Goal: Task Accomplishment & Management: Manage account settings

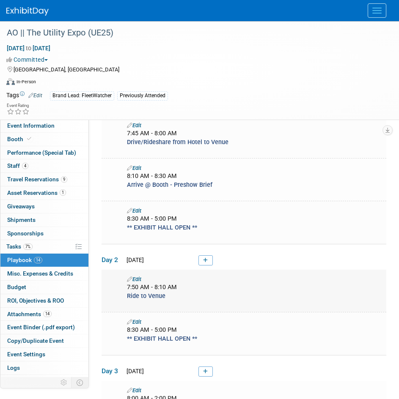
scroll to position [342, 0]
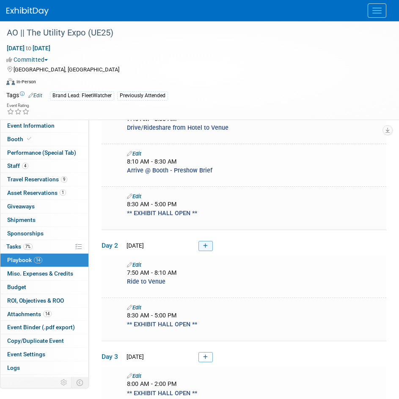
click at [208, 244] on icon at bounding box center [205, 246] width 5 height 5
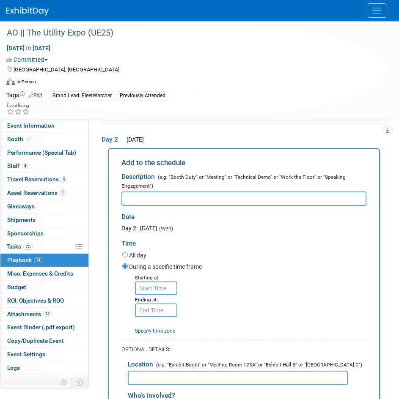
scroll to position [0, 0]
type input "Arrive @ Booth - Prep"
click at [156, 284] on input "8:00 AM" at bounding box center [156, 289] width 42 height 14
click at [152, 288] on input "8:00 AM" at bounding box center [156, 289] width 42 height 14
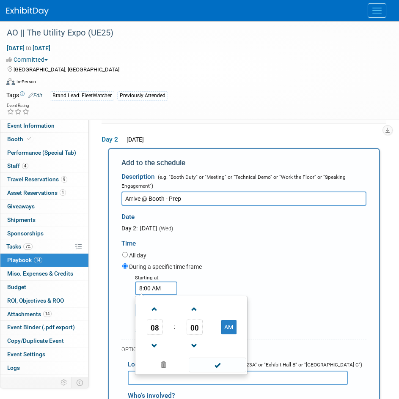
click at [150, 286] on input "8:00 AM" at bounding box center [156, 289] width 42 height 14
click at [145, 286] on input "8:00 AM" at bounding box center [156, 289] width 42 height 14
type input "8:20 AM"
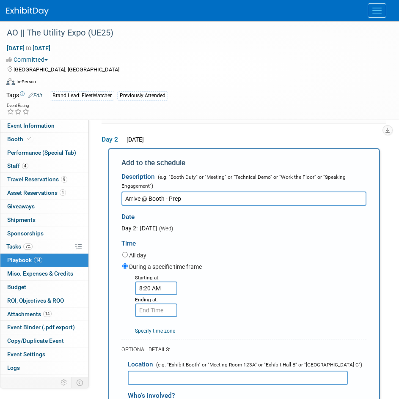
click at [287, 251] on div "All day" at bounding box center [244, 255] width 244 height 11
type input "8:20 AM"
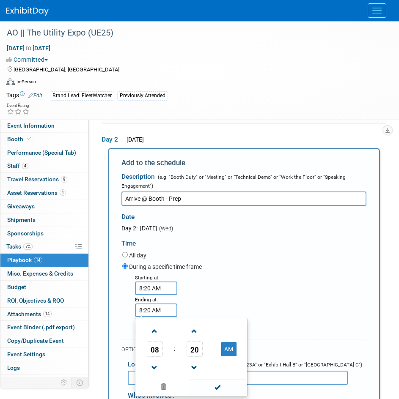
click at [147, 308] on input "8:20 AM" at bounding box center [156, 311] width 42 height 14
click at [204, 293] on div "Starting at: 8:20 AM Ending at: 8:20 AM 08 : 20 AM 12 01 02 03 04 05 06 07 08 0…" at bounding box center [244, 304] width 257 height 62
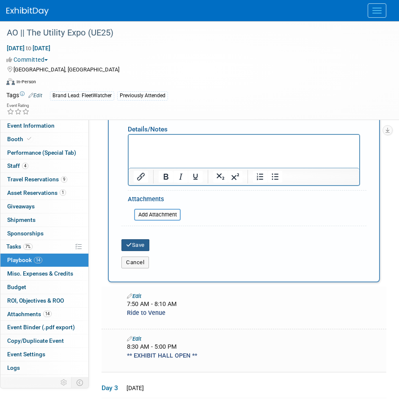
click at [145, 240] on button "Save" at bounding box center [135, 245] width 28 height 12
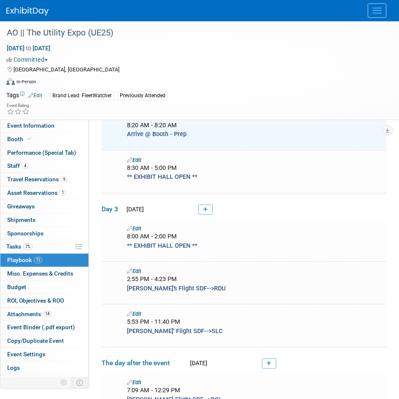
scroll to position [363, 0]
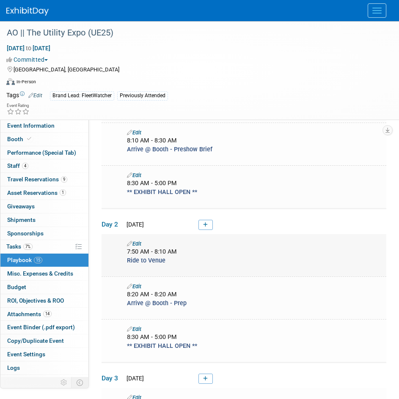
click at [138, 242] on link "Edit" at bounding box center [134, 244] width 14 height 6
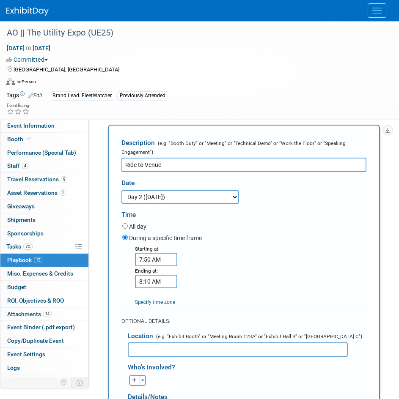
scroll to position [497, 0]
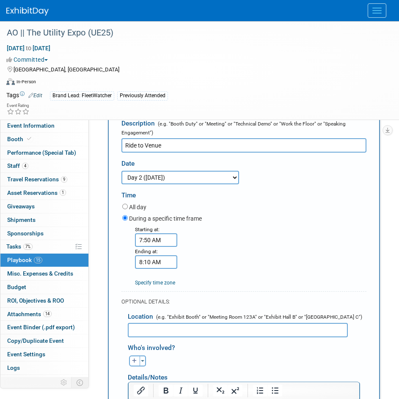
click at [157, 239] on input "7:50 AM" at bounding box center [156, 241] width 42 height 14
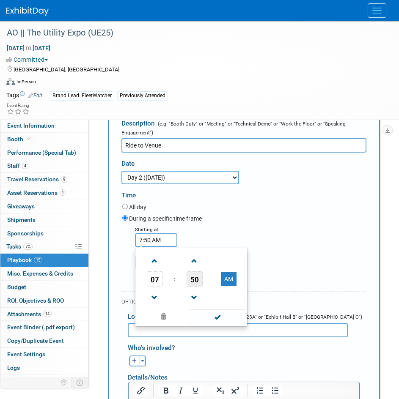
click at [199, 282] on span "50" at bounding box center [195, 279] width 16 height 15
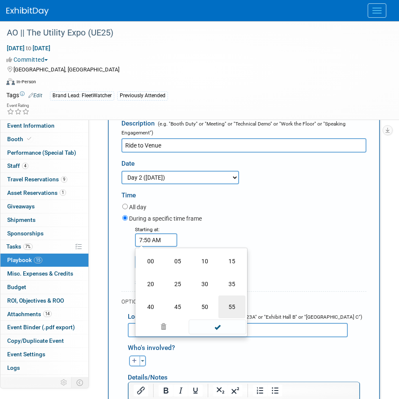
click at [229, 305] on td "55" at bounding box center [231, 307] width 27 height 23
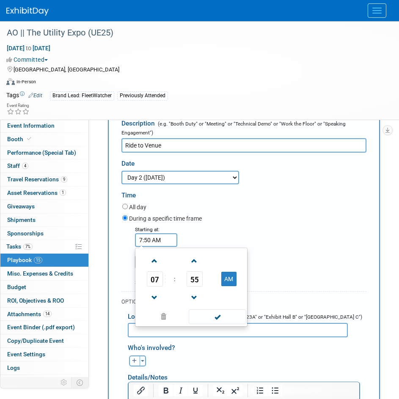
type input "7:55 AM"
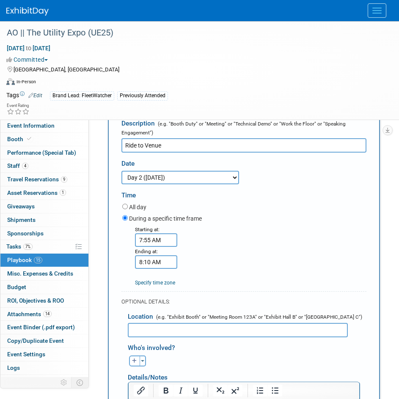
click at [231, 208] on div "All day" at bounding box center [244, 207] width 244 height 11
click at [161, 264] on input "8:10 AM" at bounding box center [156, 263] width 42 height 14
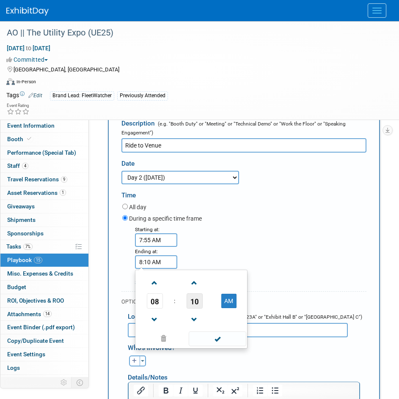
click at [192, 301] on span "10" at bounding box center [195, 301] width 16 height 15
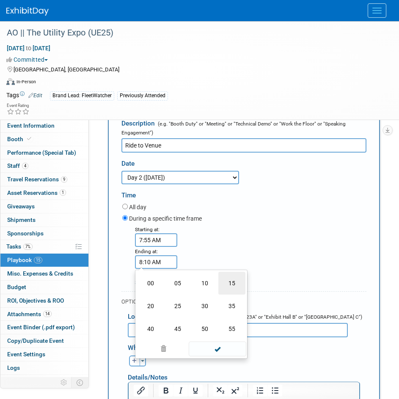
click at [235, 285] on td "15" at bounding box center [231, 283] width 27 height 23
type input "8:15 AM"
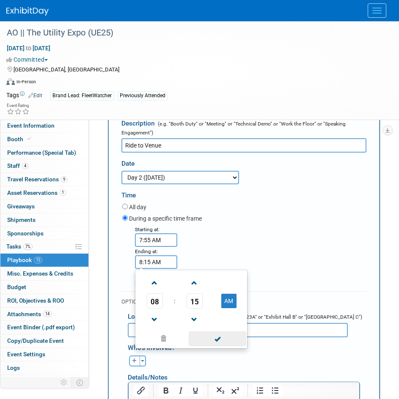
click at [229, 338] on span at bounding box center [217, 339] width 57 height 15
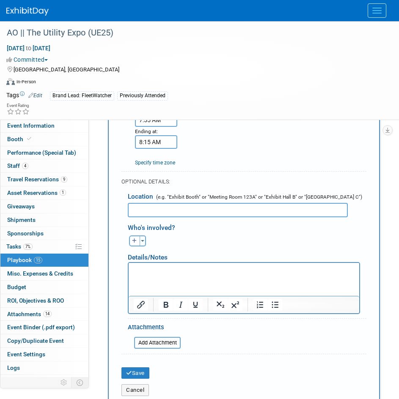
scroll to position [624, 0]
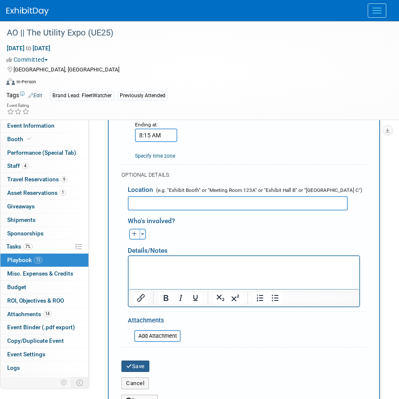
click at [133, 365] on button "Save" at bounding box center [135, 367] width 28 height 12
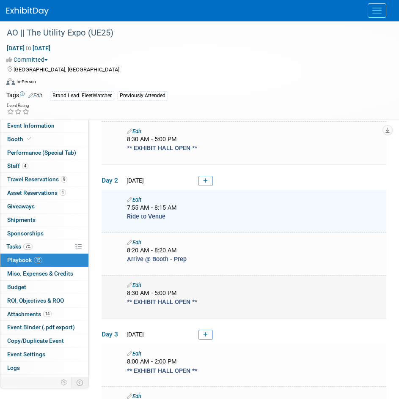
scroll to position [406, 0]
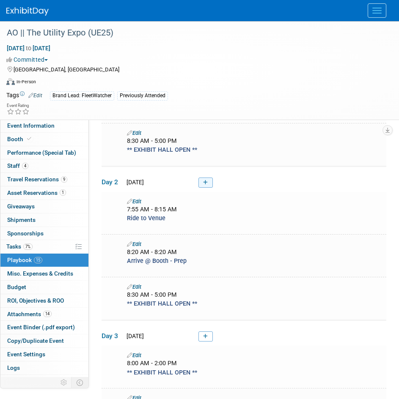
click at [207, 181] on icon at bounding box center [205, 182] width 5 height 5
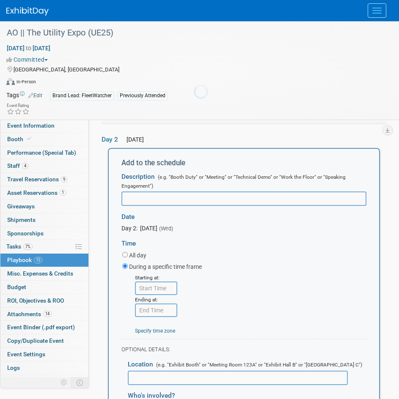
scroll to position [0, 0]
type input "Meet in [GEOGRAPHIC_DATA]"
click at [161, 282] on input "8:00 AM" at bounding box center [156, 289] width 42 height 14
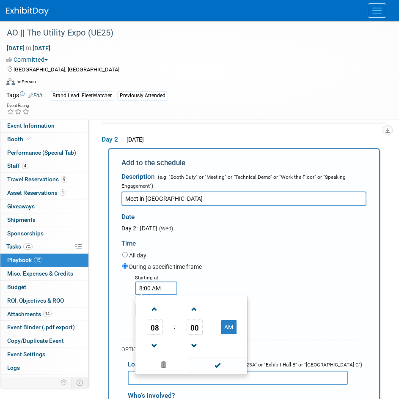
drag, startPoint x: 169, startPoint y: 283, endPoint x: 104, endPoint y: 284, distance: 65.2
click at [104, 284] on div "Add to the schedule Description (e.g. "Booth Duty" or "Meeting" or "Technical D…" at bounding box center [244, 358] width 285 height 421
type input "7:45 AM"
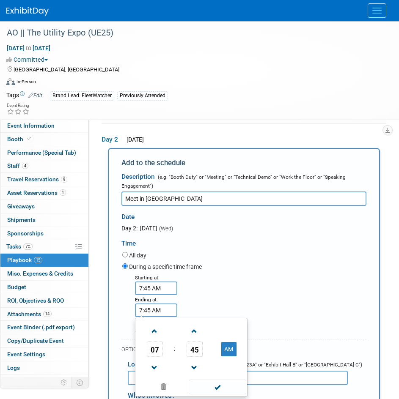
click at [288, 305] on div "Starting at: 7:45 AM Ending at: 7:45 AM 07 : 45 AM 12 01 02 03 04 05 06 07 08 0…" at bounding box center [244, 304] width 257 height 62
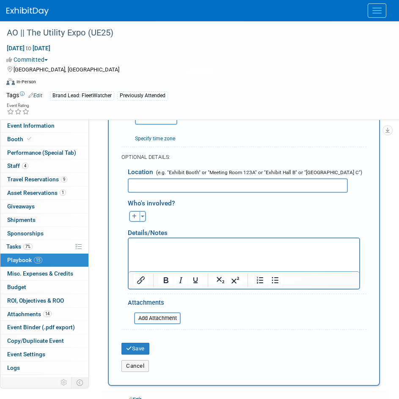
scroll to position [700, 0]
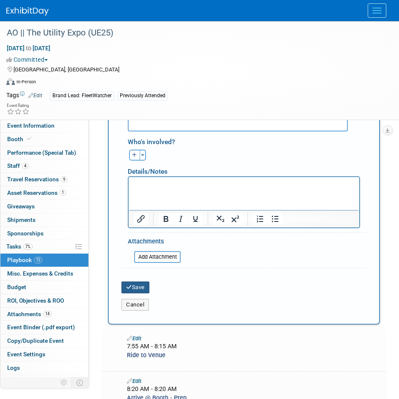
click at [134, 284] on button "Save" at bounding box center [135, 288] width 28 height 12
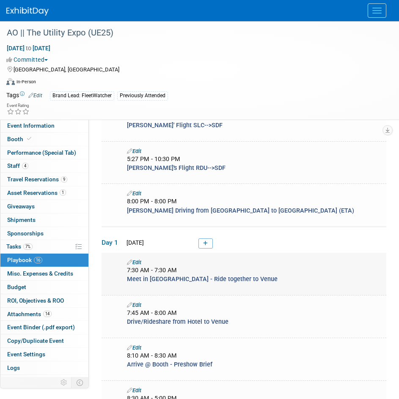
scroll to position [152, 0]
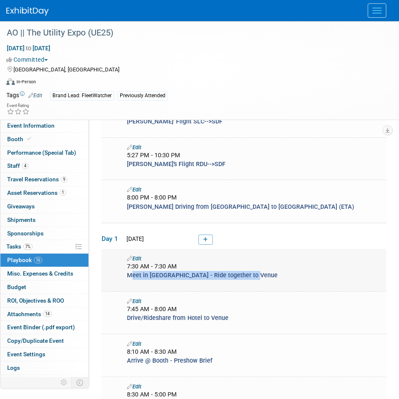
drag, startPoint x: 253, startPoint y: 274, endPoint x: 137, endPoint y: 273, distance: 115.5
click at [124, 276] on div "Meet in [GEOGRAPHIC_DATA] - Ride together to Venue" at bounding box center [255, 275] width 268 height 9
copy span "Meet in [GEOGRAPHIC_DATA] - Ride together to Venue"
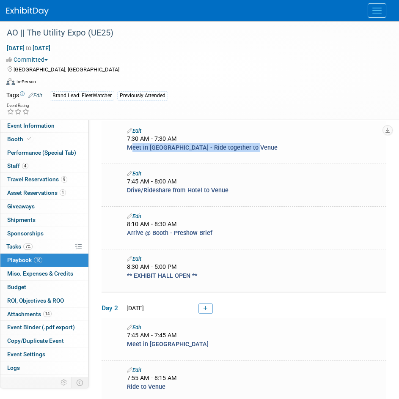
scroll to position [321, 0]
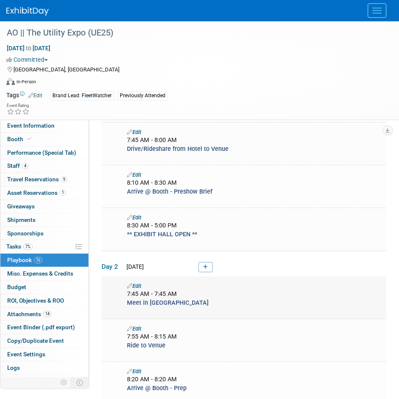
click at [135, 283] on link "Edit" at bounding box center [134, 286] width 14 height 6
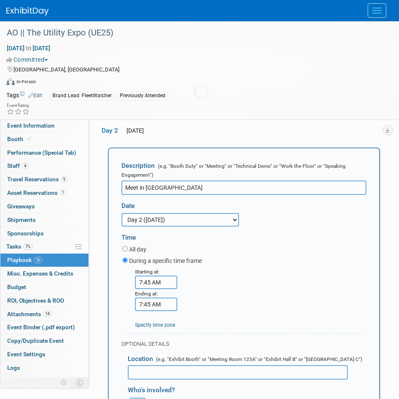
scroll to position [0, 0]
drag, startPoint x: 187, startPoint y: 190, endPoint x: 82, endPoint y: 188, distance: 104.9
click at [77, 188] on div "Event Information Event Info Booth Booth Performance (Special Tab) Performance …" at bounding box center [199, 252] width 399 height 1373
paste input "- Ride together to Venue"
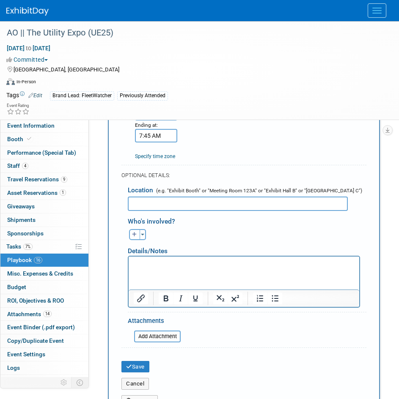
scroll to position [624, 0]
type input "Meet in [GEOGRAPHIC_DATA] - Ride together to Venue"
click at [133, 365] on button "Save" at bounding box center [135, 367] width 28 height 12
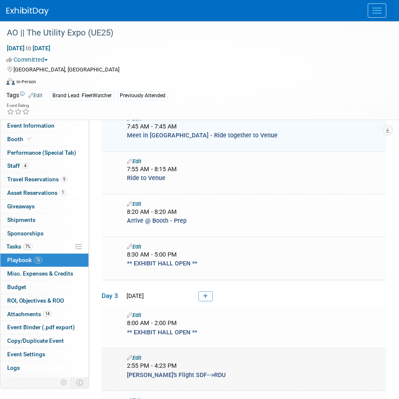
scroll to position [575, 0]
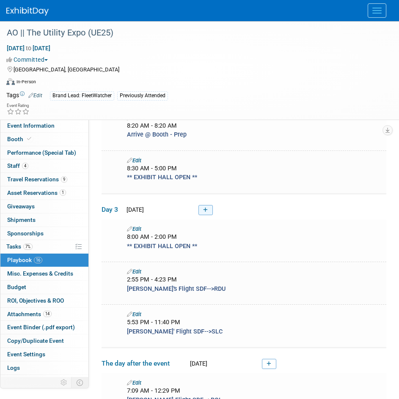
click at [201, 206] on link at bounding box center [205, 210] width 14 height 10
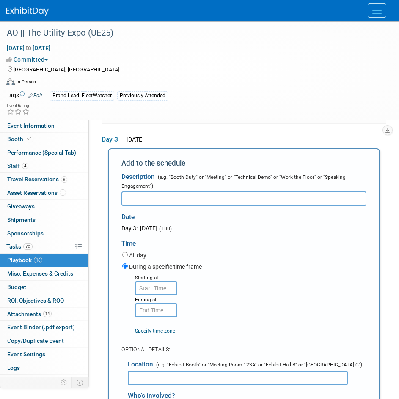
scroll to position [0, 0]
paste input "Meet in [GEOGRAPHIC_DATA] - Ride together to Venue"
type input "Meet in [GEOGRAPHIC_DATA] - Ride together to Venue"
click at [158, 282] on input "8:00 AM" at bounding box center [156, 289] width 42 height 14
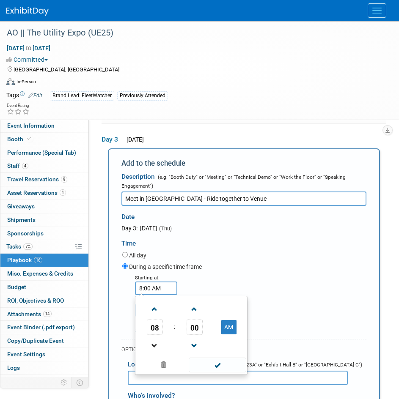
click at [160, 336] on link at bounding box center [155, 346] width 16 height 22
click at [188, 330] on span "00" at bounding box center [195, 327] width 16 height 15
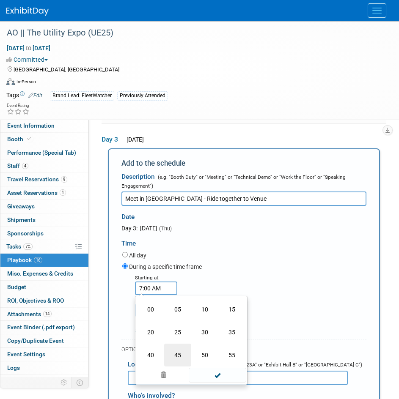
click at [185, 352] on td "45" at bounding box center [177, 355] width 27 height 23
type input "7:45 AM"
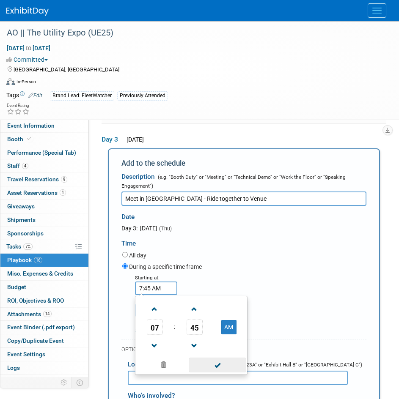
click at [211, 364] on span at bounding box center [217, 365] width 57 height 15
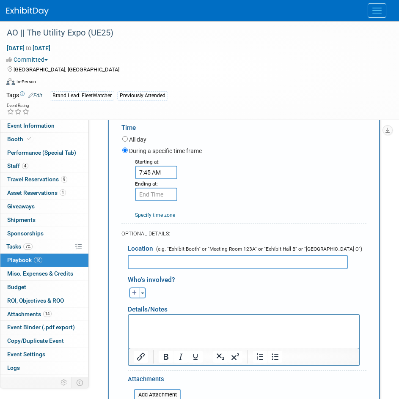
scroll to position [769, 0]
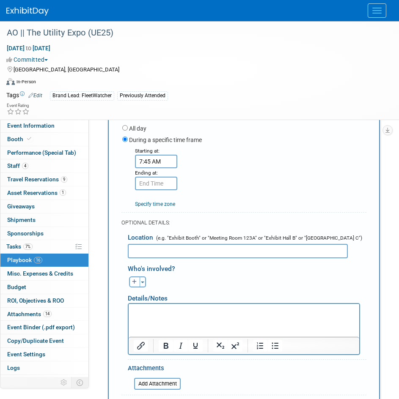
type input "7:45 AM"
click at [154, 184] on input "7:45 AM" at bounding box center [156, 184] width 42 height 14
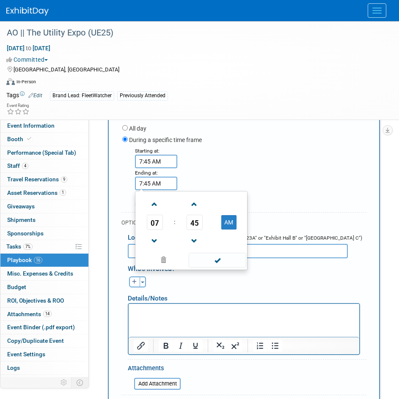
click at [303, 251] on input "text" at bounding box center [238, 251] width 220 height 14
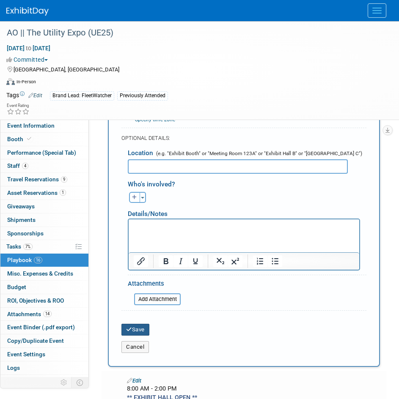
click at [138, 328] on button "Save" at bounding box center [135, 330] width 28 height 12
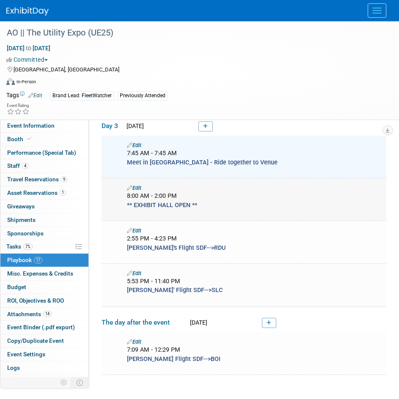
scroll to position [644, 0]
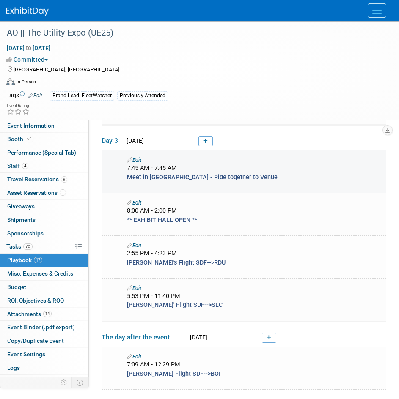
click at [138, 159] on link "Edit" at bounding box center [134, 160] width 14 height 6
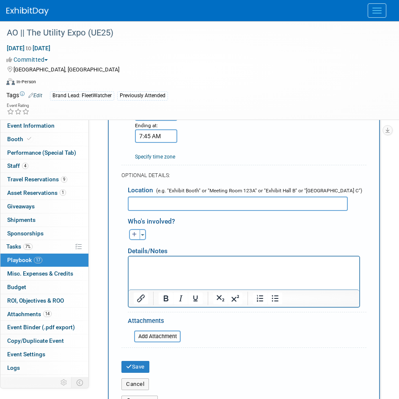
scroll to position [820, 0]
type input "Meet in [GEOGRAPHIC_DATA] - Ride together to Venue (Bring Bags)"
click at [140, 366] on button "Save" at bounding box center [135, 367] width 28 height 12
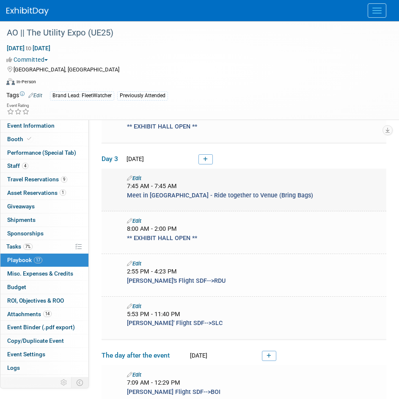
scroll to position [644, 0]
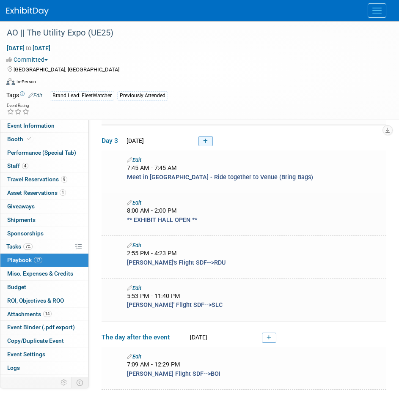
click at [204, 139] on icon at bounding box center [205, 141] width 5 height 5
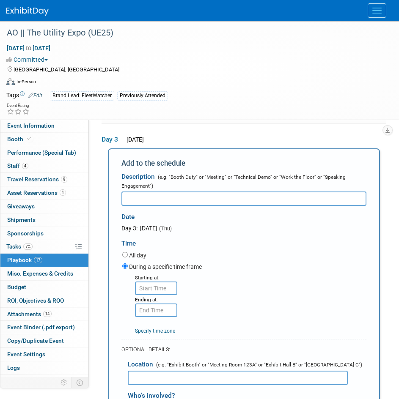
scroll to position [0, 0]
type input "A"
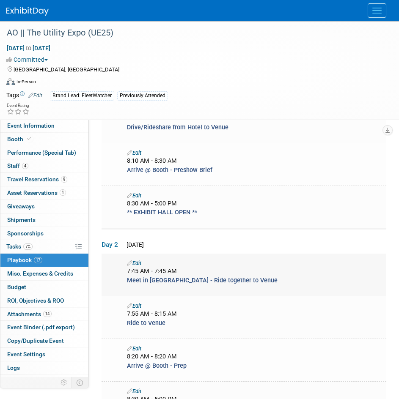
scroll to position [388, 0]
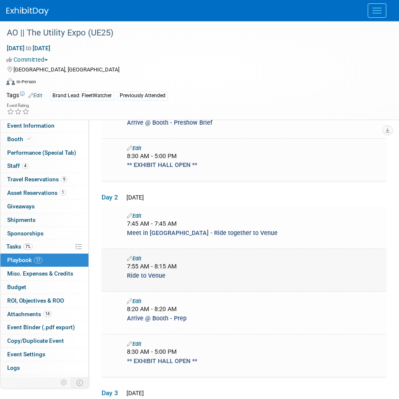
drag, startPoint x: 170, startPoint y: 270, endPoint x: 128, endPoint y: 275, distance: 42.1
click at [128, 275] on div "Ride to Venue" at bounding box center [255, 276] width 268 height 9
copy span "Ride to Venue"
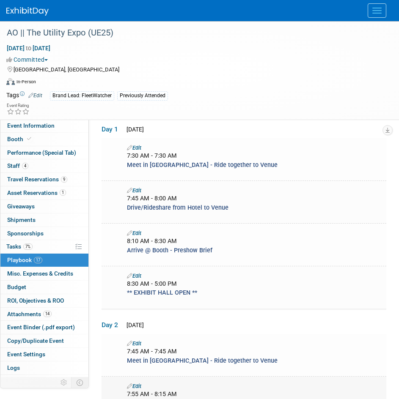
scroll to position [219, 0]
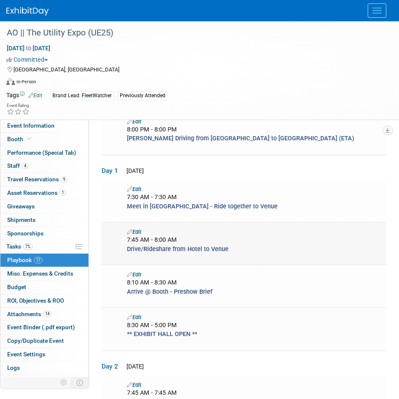
drag, startPoint x: 198, startPoint y: 248, endPoint x: 124, endPoint y: 248, distance: 74.9
click at [124, 248] on div "Drive/Rideshare from Hotel to Venue" at bounding box center [255, 249] width 268 height 9
copy span "Drive/Rideshare from Hotel to Venue"
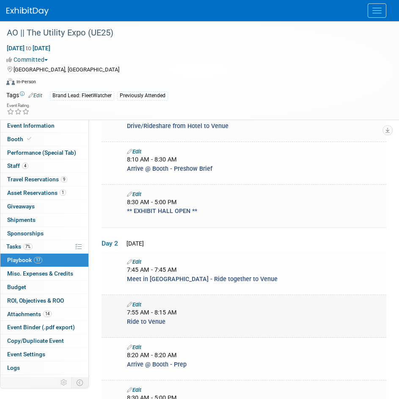
scroll to position [388, 0]
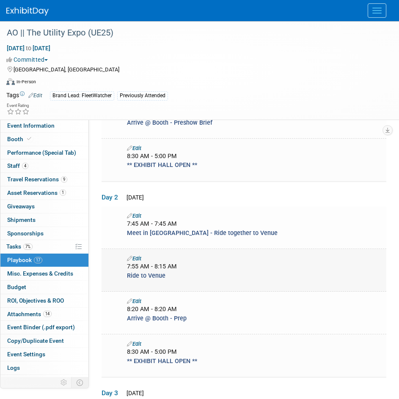
click at [138, 257] on link "Edit" at bounding box center [134, 259] width 14 height 6
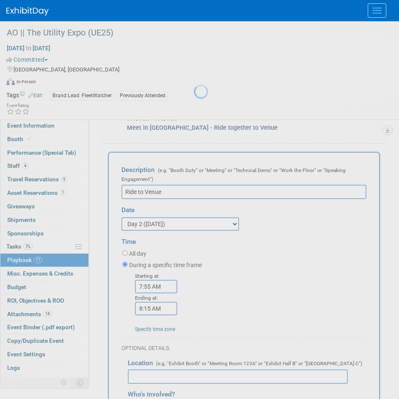
scroll to position [0, 0]
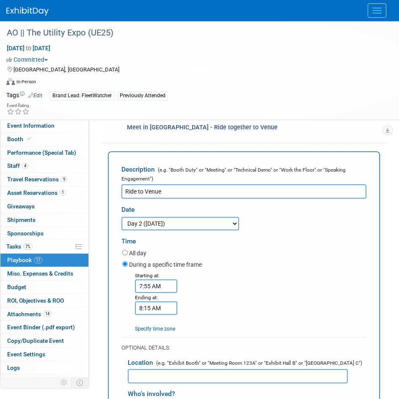
drag, startPoint x: 3, startPoint y: 193, endPoint x: -24, endPoint y: 193, distance: 27.1
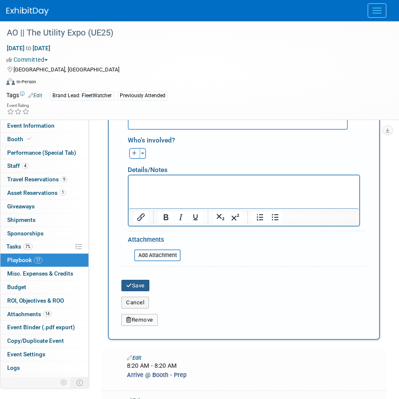
type input "Drive/Rideshare from Hotel to Venue"
click at [142, 284] on button "Save" at bounding box center [135, 286] width 28 height 12
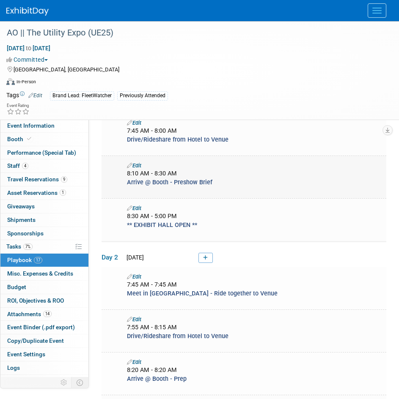
scroll to position [490, 0]
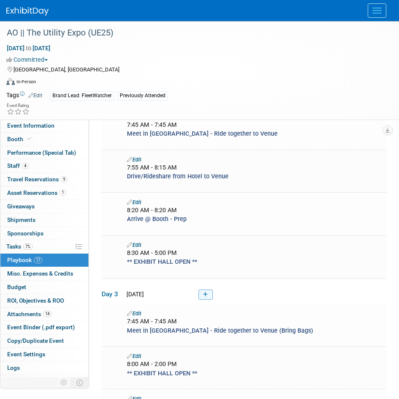
click at [200, 294] on link at bounding box center [205, 295] width 14 height 10
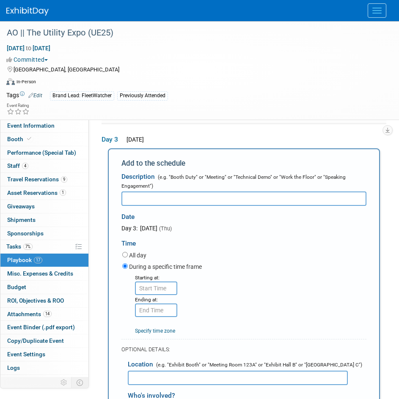
scroll to position [0, 0]
paste input "Drive/Rideshare from Hotel to Venue"
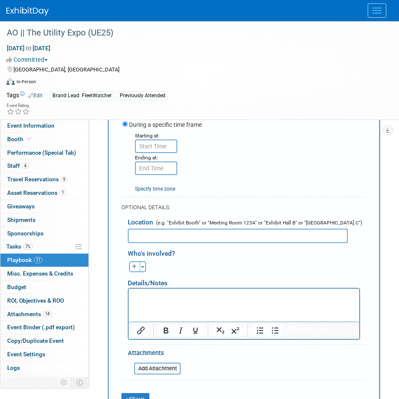
scroll to position [769, 0]
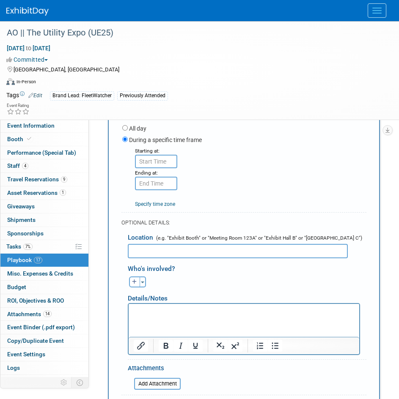
type input "Drive/Rideshare from Hotel to Venue"
click at [159, 160] on input "8:00 AM" at bounding box center [156, 162] width 42 height 14
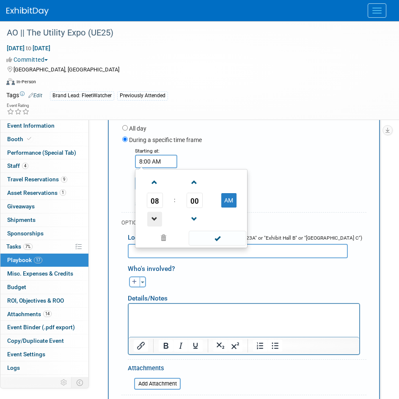
click at [151, 219] on span at bounding box center [154, 219] width 15 height 15
click at [191, 202] on span "00" at bounding box center [195, 200] width 16 height 15
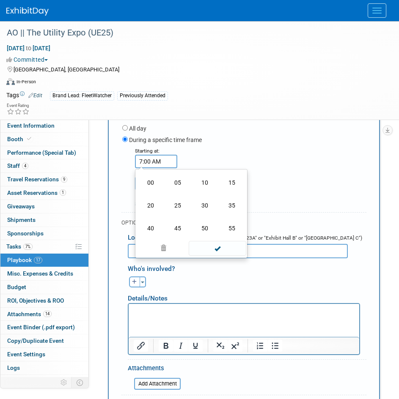
click at [234, 222] on td "55" at bounding box center [231, 228] width 27 height 23
type input "7:55 AM"
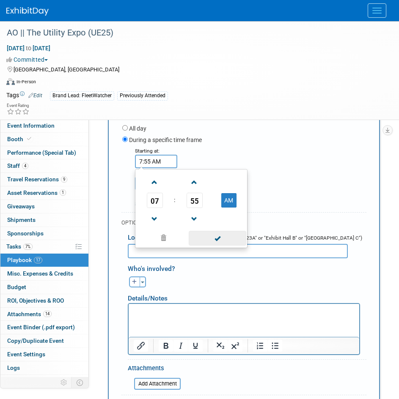
click at [219, 240] on span at bounding box center [217, 238] width 57 height 15
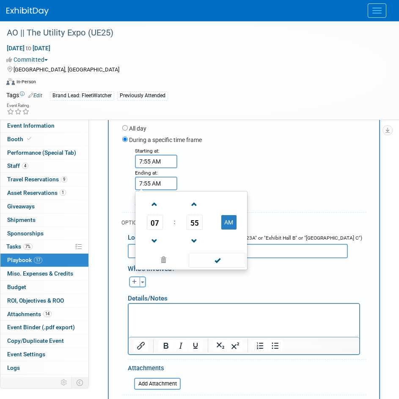
click at [161, 187] on input "7:55 AM" at bounding box center [156, 184] width 42 height 14
click at [157, 205] on span at bounding box center [154, 204] width 15 height 15
click at [193, 221] on span "55" at bounding box center [195, 222] width 16 height 15
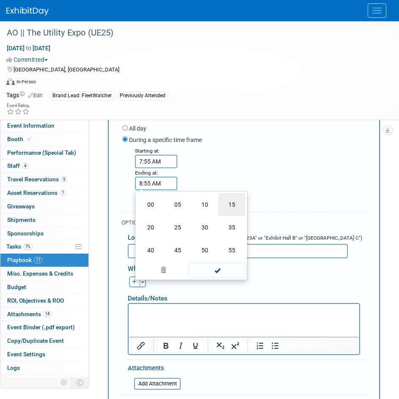
click at [226, 202] on td "15" at bounding box center [231, 204] width 27 height 23
type input "8:15 AM"
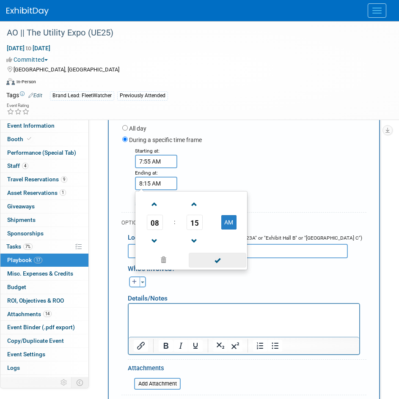
click at [226, 259] on span at bounding box center [217, 260] width 57 height 15
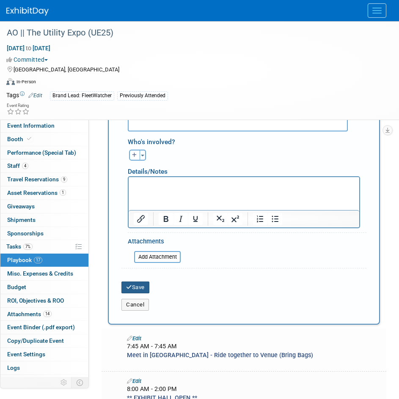
click at [149, 282] on button "Save" at bounding box center [135, 288] width 28 height 12
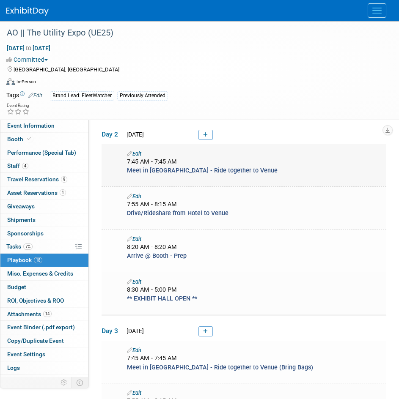
scroll to position [432, 0]
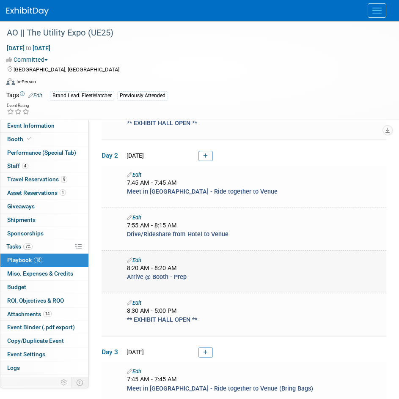
drag, startPoint x: 189, startPoint y: 274, endPoint x: 113, endPoint y: 275, distance: 75.7
click at [113, 275] on td "Edit 8:20 AM - 8:20 AM Arrive @ Booth - Prep" at bounding box center [244, 271] width 285 height 43
copy span "Arrive @ Booth - Prep"
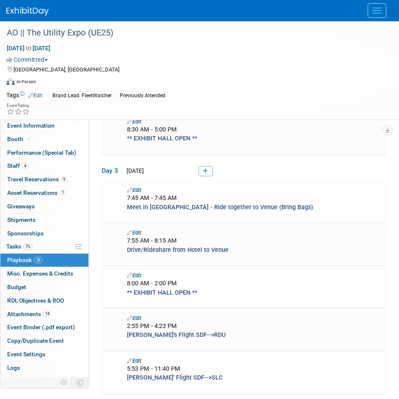
scroll to position [475, 0]
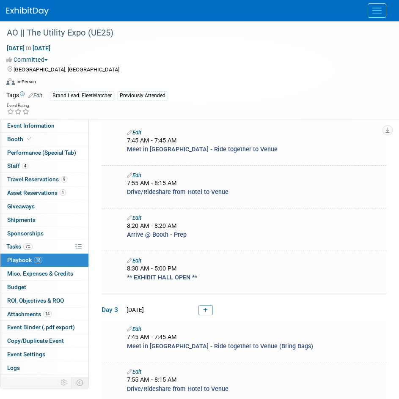
click at [136, 216] on link "Edit" at bounding box center [134, 218] width 14 height 6
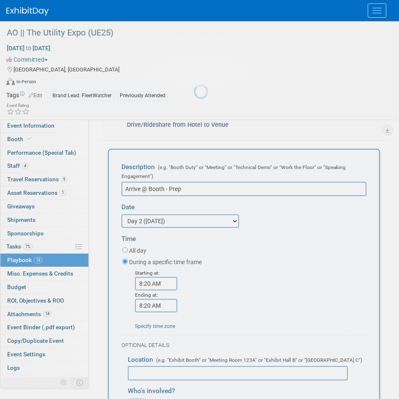
scroll to position [0, 0]
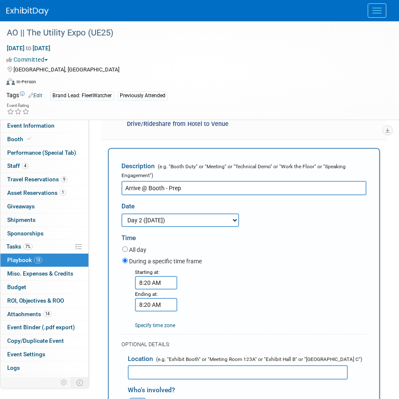
click at [157, 309] on input "8:20 AM" at bounding box center [156, 305] width 42 height 14
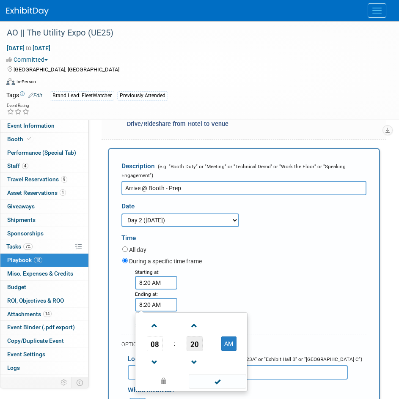
click at [196, 348] on span "20" at bounding box center [195, 343] width 16 height 15
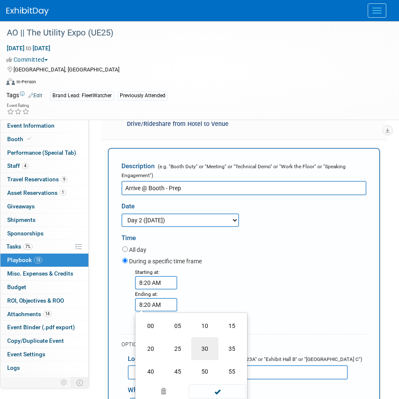
click at [199, 348] on td "30" at bounding box center [204, 349] width 27 height 23
type input "8:30 AM"
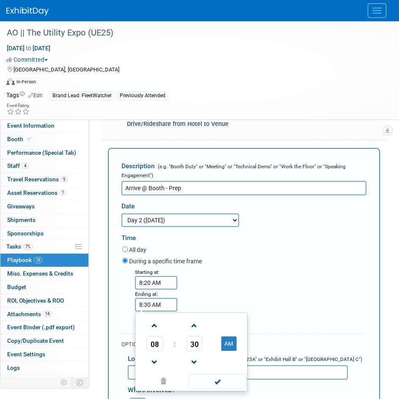
drag, startPoint x: 215, startPoint y: 376, endPoint x: 245, endPoint y: 331, distance: 54.6
click at [215, 376] on span at bounding box center [217, 381] width 57 height 15
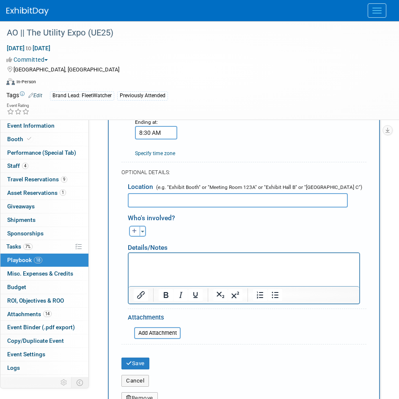
scroll to position [794, 0]
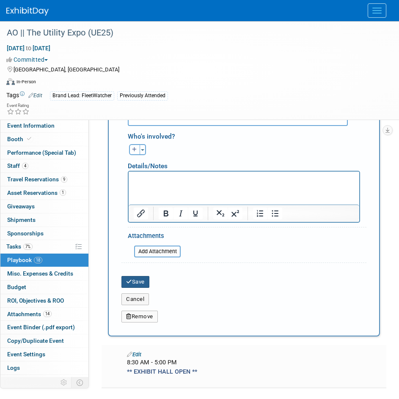
click at [139, 283] on button "Save" at bounding box center [135, 282] width 28 height 12
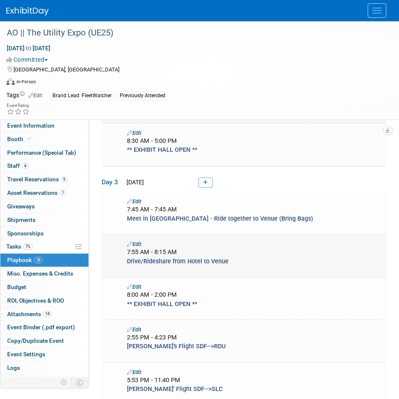
scroll to position [618, 0]
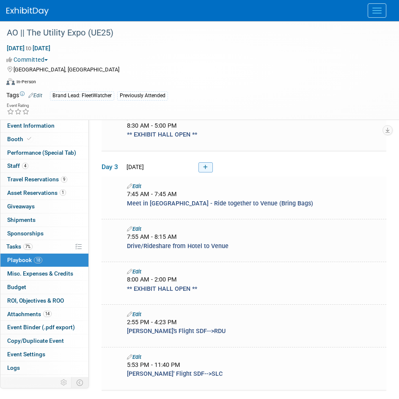
click at [207, 165] on icon at bounding box center [205, 167] width 5 height 5
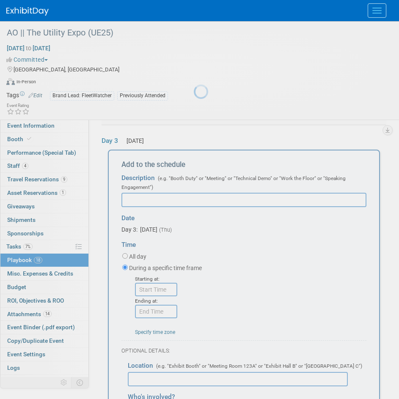
scroll to position [0, 0]
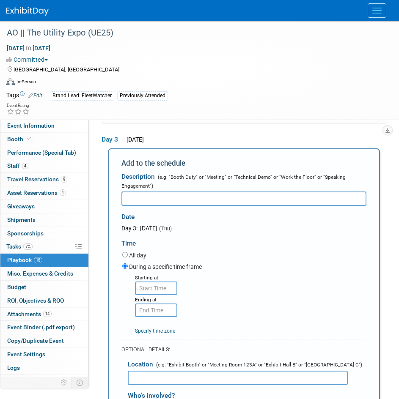
paste input "Arrive @ Booth - Prep"
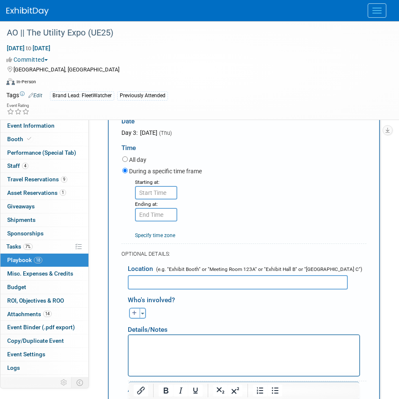
scroll to position [769, 0]
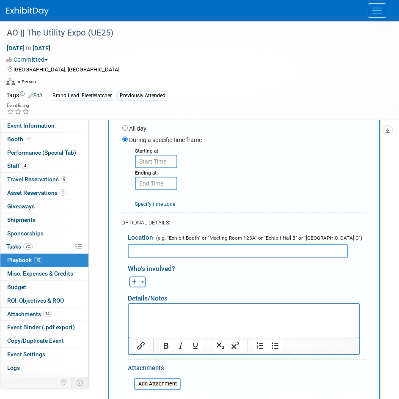
type input "Arrive @ Booth - Prep"
click at [159, 162] on input "8:00 AM" at bounding box center [156, 162] width 42 height 14
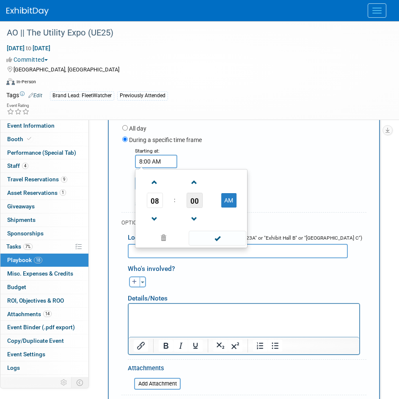
click at [192, 199] on span "00" at bounding box center [195, 200] width 16 height 15
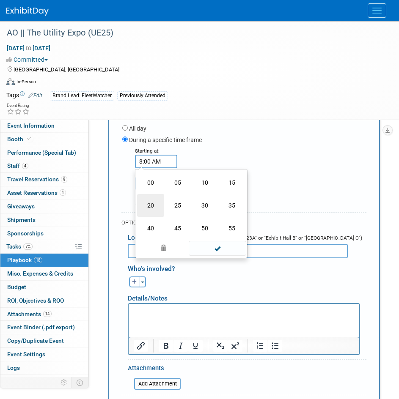
click at [152, 207] on td "20" at bounding box center [150, 205] width 27 height 23
type input "8:20 AM"
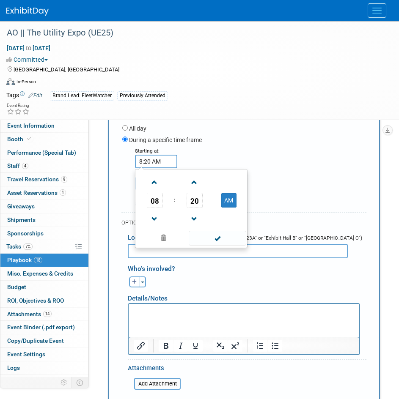
click at [235, 157] on div "Starting at: 8:20 AM 08 : 20 AM 12 01 02 03 04 05 06 07 08 09 10 11 00 05 10 15…" at bounding box center [244, 177] width 257 height 62
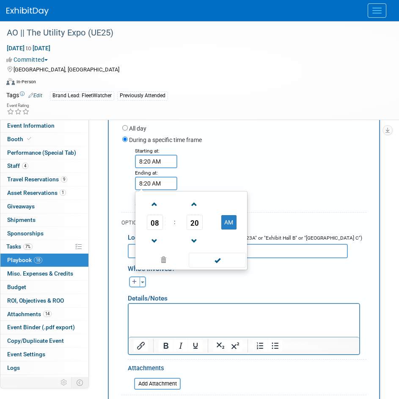
click at [163, 179] on input "8:20 AM" at bounding box center [156, 184] width 42 height 14
click at [193, 221] on span "20" at bounding box center [195, 222] width 16 height 15
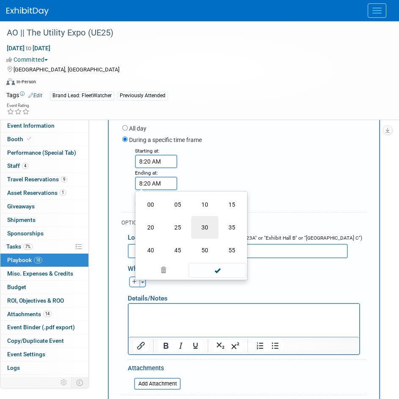
click at [207, 226] on td "30" at bounding box center [204, 227] width 27 height 23
type input "8:30 AM"
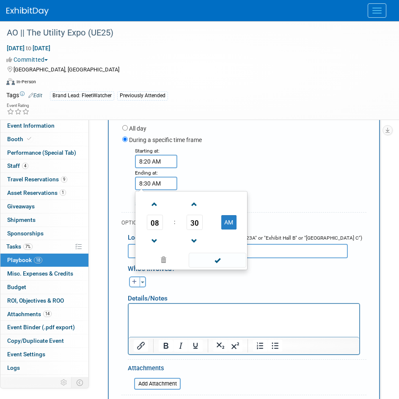
click at [305, 166] on div "Starting at: 8:20 AM Ending at: 8:30 AM 08 : 30 AM 12 01 02 03 04 05 06 07 08 0…" at bounding box center [244, 177] width 257 height 62
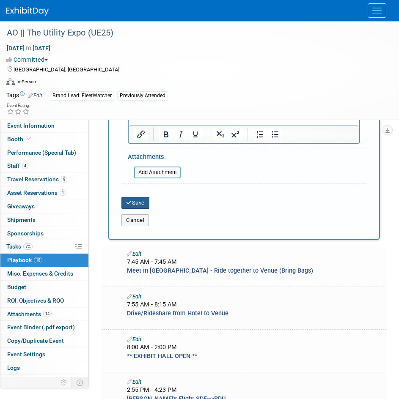
click at [143, 202] on button "Save" at bounding box center [135, 203] width 28 height 12
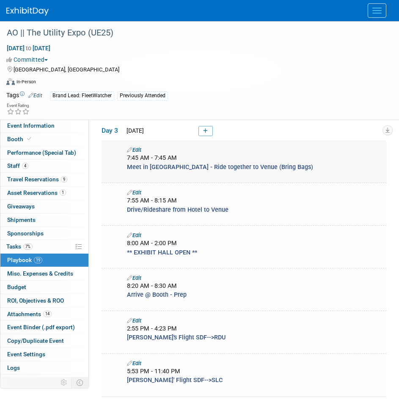
scroll to position [639, 0]
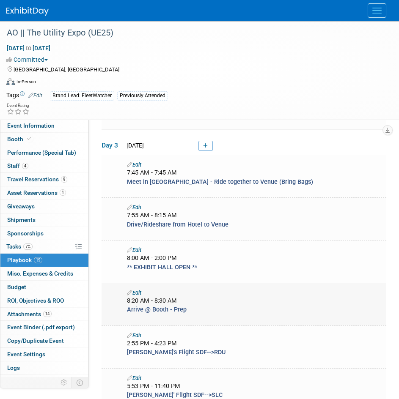
click at [138, 290] on link "Edit" at bounding box center [134, 293] width 14 height 6
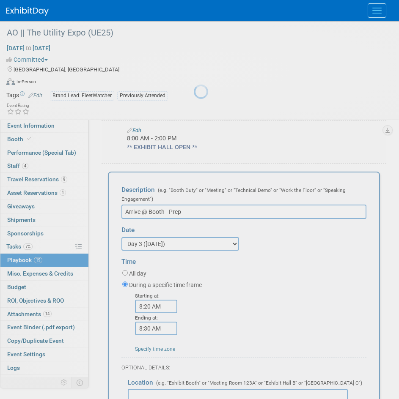
scroll to position [0, 0]
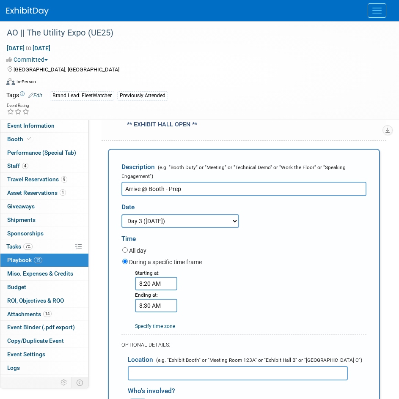
click at [156, 283] on input "8:20 AM" at bounding box center [156, 284] width 42 height 14
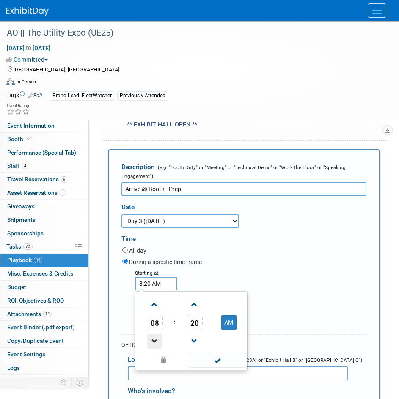
click at [154, 334] on span at bounding box center [154, 341] width 15 height 15
click at [158, 309] on span at bounding box center [154, 304] width 15 height 15
click at [195, 316] on span "20" at bounding box center [195, 322] width 16 height 15
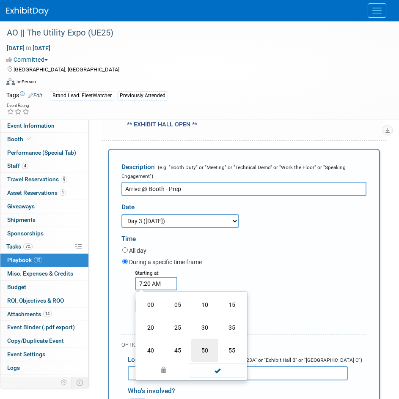
click at [214, 343] on td "50" at bounding box center [204, 350] width 27 height 23
type input "7:50 AM"
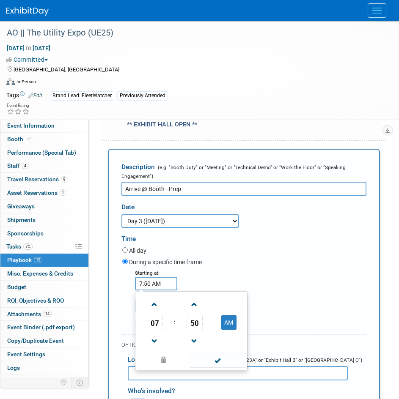
click at [216, 354] on span at bounding box center [217, 360] width 57 height 15
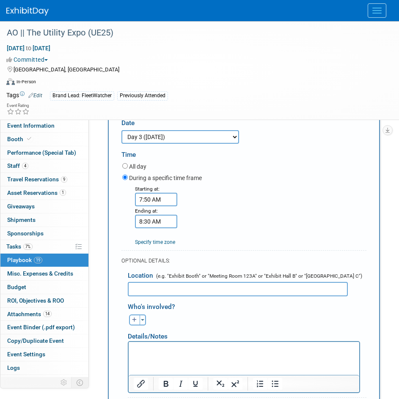
scroll to position [863, 0]
click at [153, 222] on input "8:30 AM" at bounding box center [156, 222] width 42 height 14
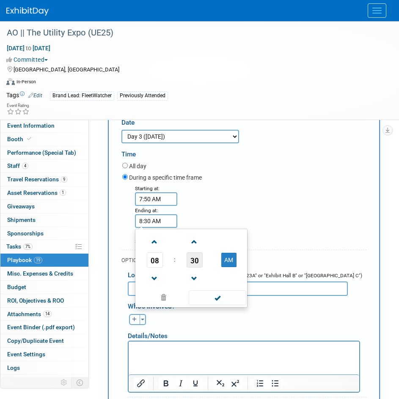
click at [193, 261] on span "30" at bounding box center [195, 260] width 16 height 15
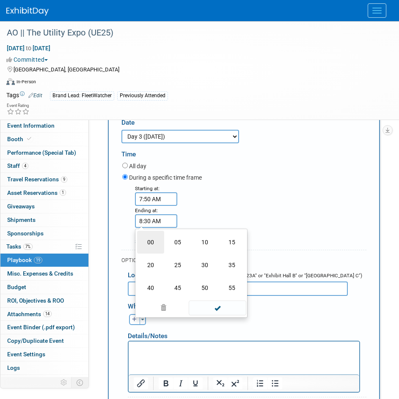
click at [151, 243] on td "00" at bounding box center [150, 242] width 27 height 23
type input "8:00 AM"
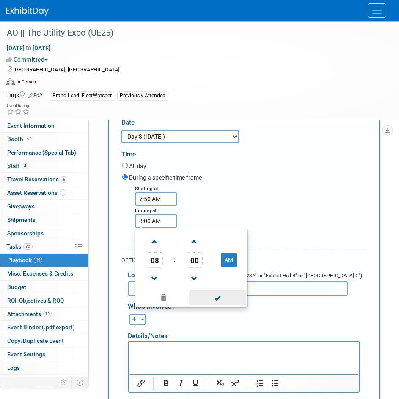
click at [205, 299] on span at bounding box center [217, 298] width 57 height 15
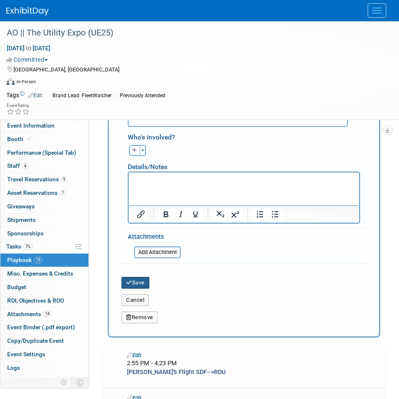
click at [146, 282] on button "Save" at bounding box center [135, 283] width 28 height 12
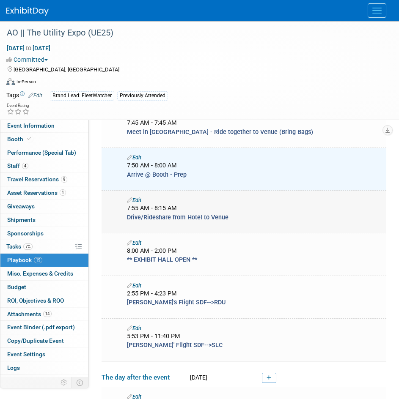
scroll to position [644, 0]
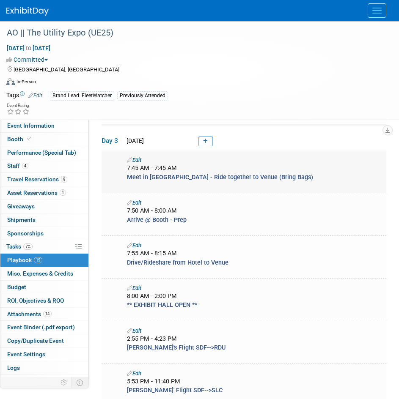
click at [138, 157] on link "Edit" at bounding box center [134, 160] width 14 height 6
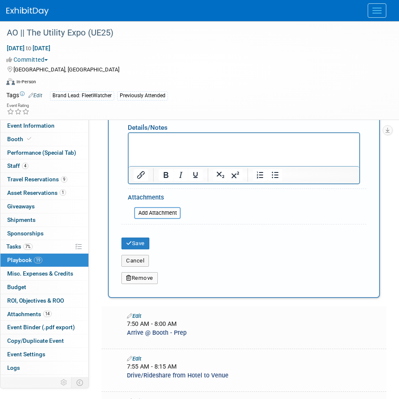
scroll to position [947, 0]
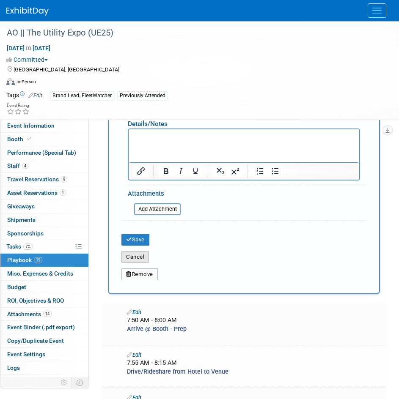
click at [146, 259] on button "Cancel" at bounding box center [135, 257] width 28 height 12
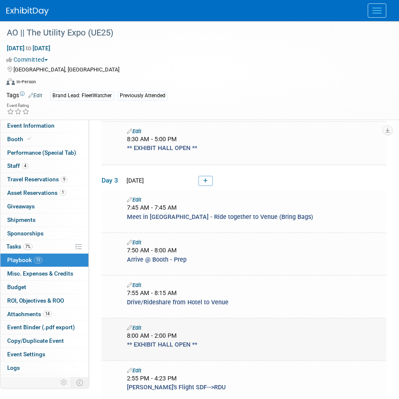
scroll to position [597, 0]
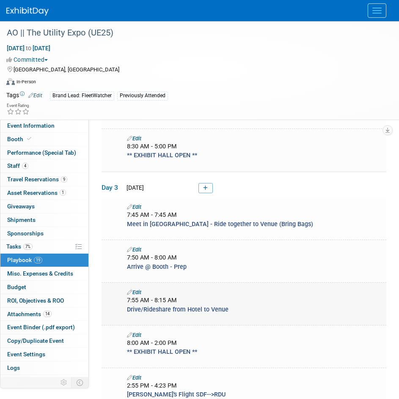
click at [140, 289] on link "Edit" at bounding box center [134, 292] width 14 height 6
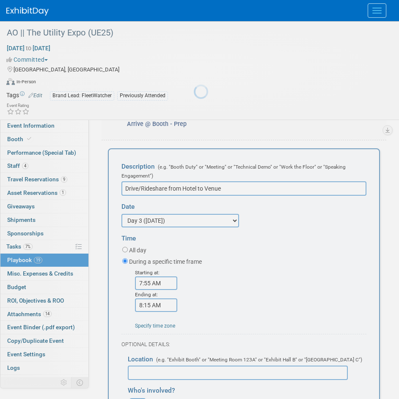
scroll to position [0, 0]
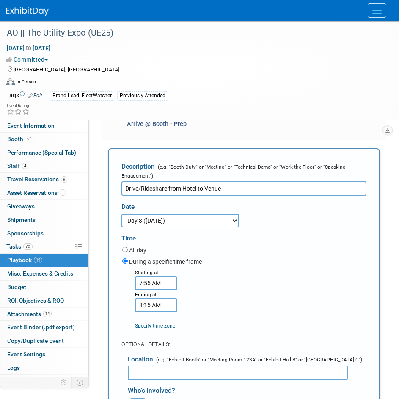
click at [154, 277] on input "7:55 AM" at bounding box center [156, 284] width 42 height 14
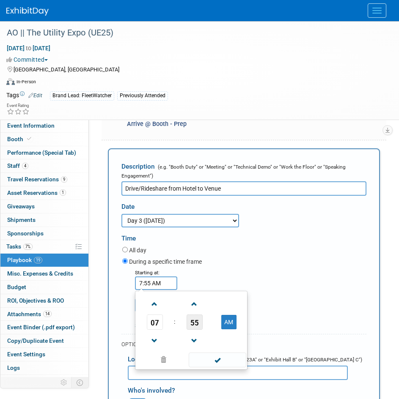
click at [194, 319] on span "55" at bounding box center [195, 322] width 16 height 15
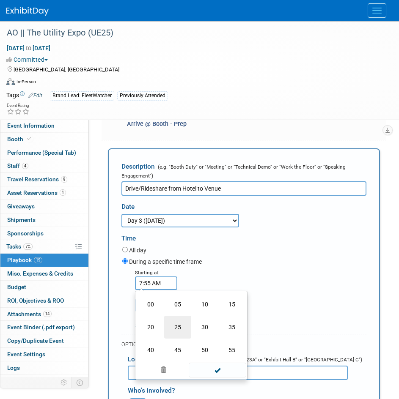
click at [175, 326] on td "25" at bounding box center [177, 327] width 27 height 23
type input "7:25 AM"
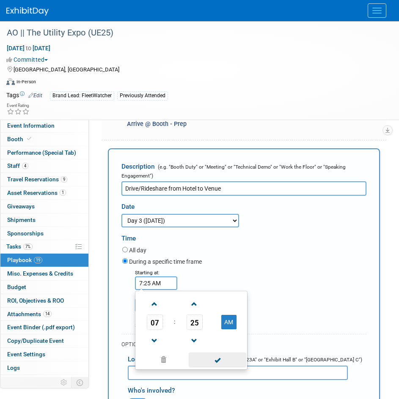
click at [221, 354] on span at bounding box center [217, 360] width 57 height 15
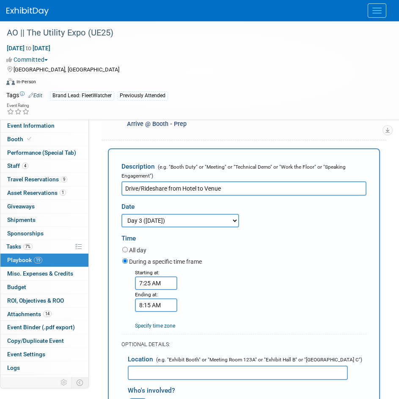
click at [158, 309] on input "8:15 AM" at bounding box center [156, 306] width 42 height 14
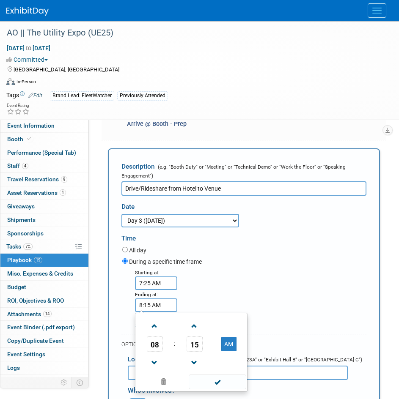
drag, startPoint x: 154, startPoint y: 357, endPoint x: 182, endPoint y: 352, distance: 28.2
click at [155, 357] on span at bounding box center [154, 363] width 15 height 15
click at [199, 345] on span "15" at bounding box center [195, 344] width 16 height 15
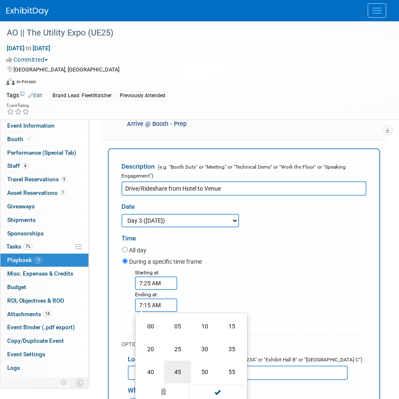
click at [180, 366] on td "45" at bounding box center [177, 372] width 27 height 23
type input "7:45 AM"
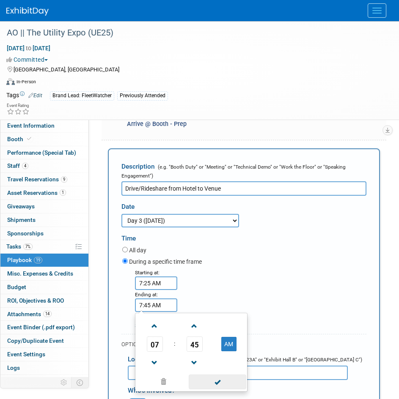
click at [223, 377] on span at bounding box center [217, 382] width 57 height 15
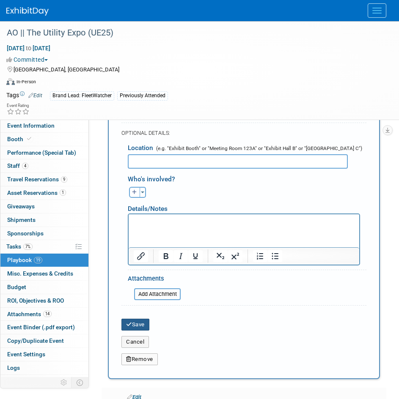
click at [142, 322] on button "Save" at bounding box center [135, 325] width 28 height 12
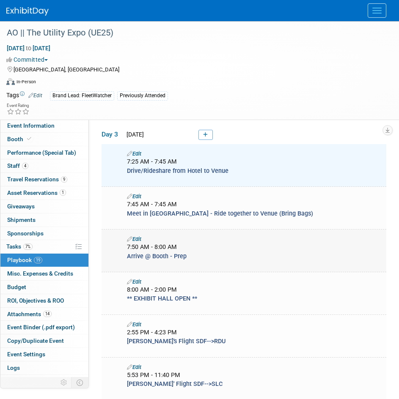
scroll to position [602, 0]
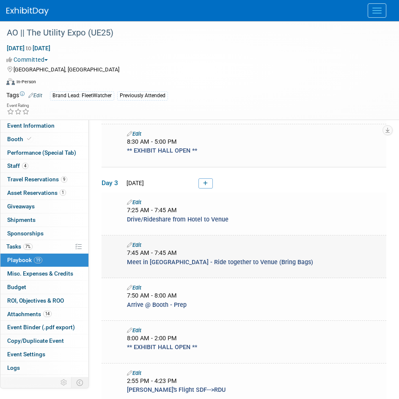
click at [137, 242] on link "Edit" at bounding box center [134, 245] width 14 height 6
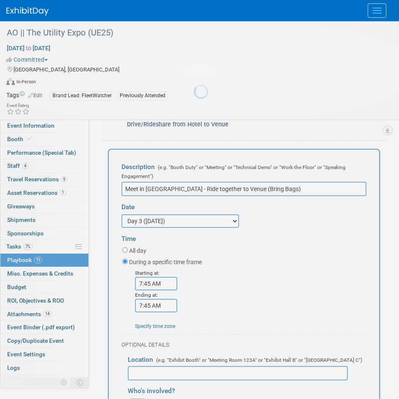
scroll to position [0, 0]
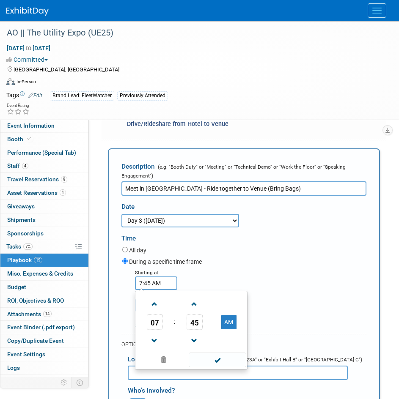
click at [159, 281] on input "7:45 AM" at bounding box center [156, 284] width 42 height 14
click at [197, 319] on span "45" at bounding box center [195, 322] width 16 height 15
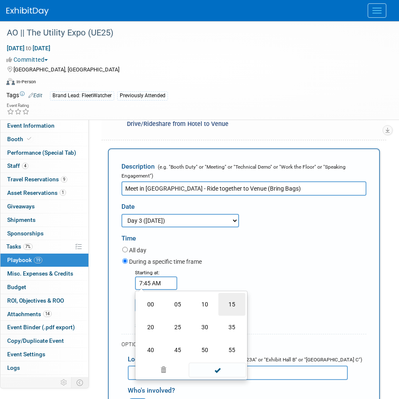
click at [226, 308] on td "15" at bounding box center [231, 304] width 27 height 23
type input "7:15 AM"
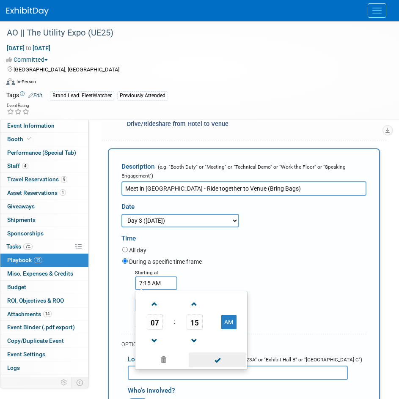
click at [225, 361] on span at bounding box center [217, 360] width 57 height 15
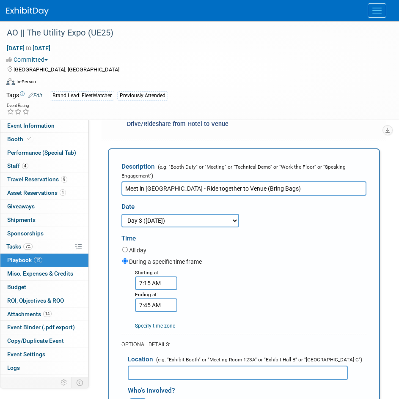
click at [167, 306] on input "7:45 AM" at bounding box center [156, 306] width 42 height 14
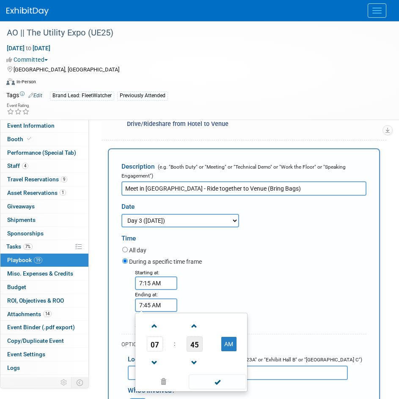
click at [193, 341] on span "45" at bounding box center [195, 344] width 16 height 15
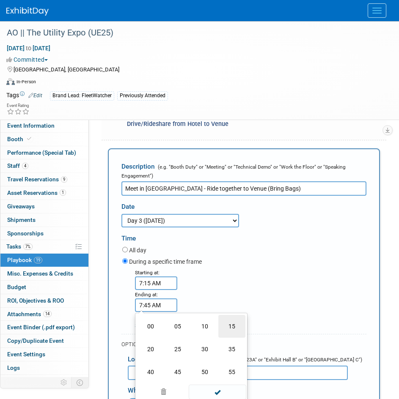
click at [226, 322] on td "15" at bounding box center [231, 326] width 27 height 23
type input "7:15 AM"
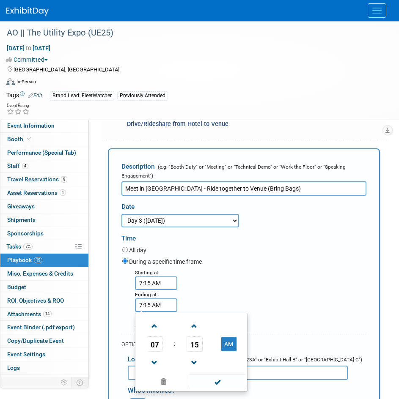
click at [260, 297] on div "Starting at: 7:15 AM Ending at: 7:15 AM 07 : 15 AM 12 01 02 03 04 05 06 07 08 0…" at bounding box center [244, 299] width 257 height 62
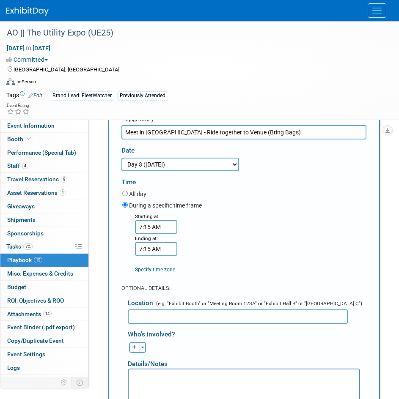
scroll to position [862, 0]
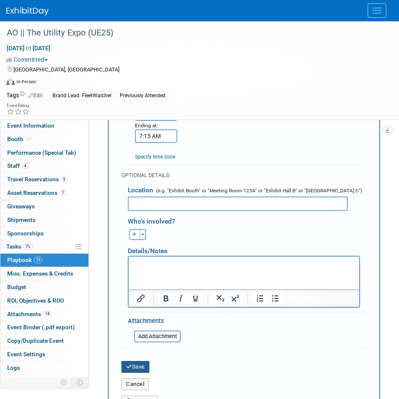
click at [147, 361] on button "Save" at bounding box center [135, 367] width 28 height 12
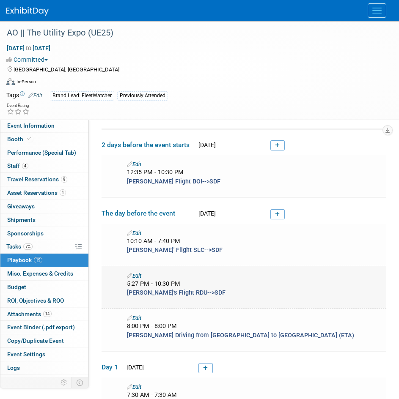
scroll to position [42, 0]
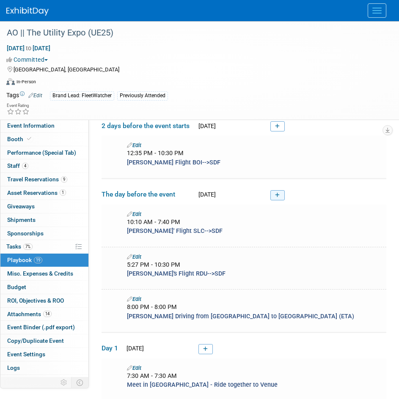
click at [278, 198] on link at bounding box center [277, 195] width 14 height 10
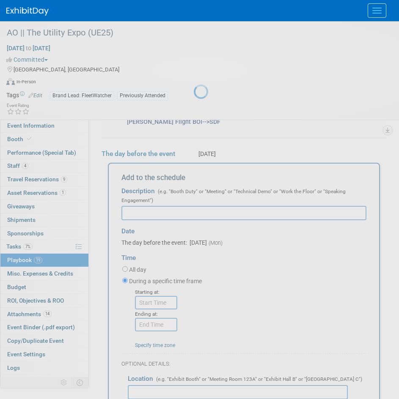
scroll to position [0, 0]
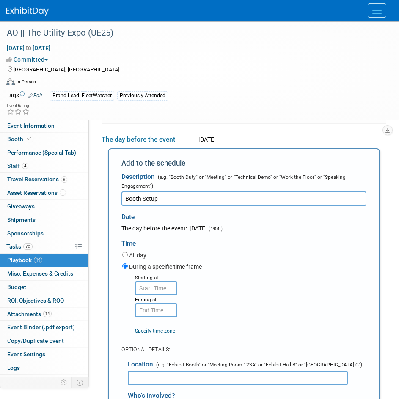
type input "Booth Setup"
click at [163, 288] on input "8:00 AM" at bounding box center [156, 289] width 42 height 14
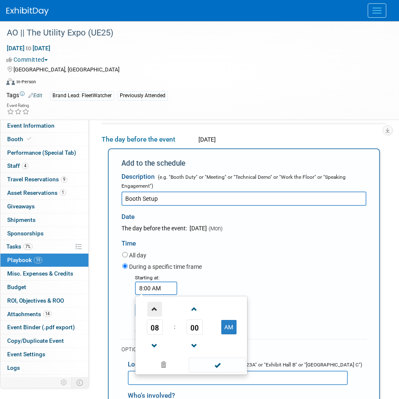
click at [157, 309] on span at bounding box center [154, 309] width 15 height 15
click at [157, 308] on span at bounding box center [154, 309] width 15 height 15
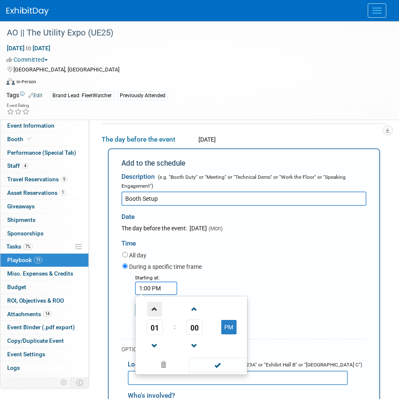
click at [157, 308] on span at bounding box center [154, 309] width 15 height 15
click at [158, 308] on span at bounding box center [154, 309] width 15 height 15
type input "3:00 PM"
click at [211, 277] on div "Starting at: 3:00 PM 03 : 00 PM 12 01 02 03 04 05 06 07 08 09 10 11 00 05 10 15…" at bounding box center [244, 304] width 257 height 62
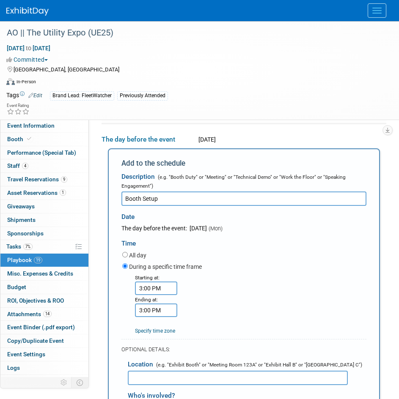
click at [158, 311] on input "3:00 PM" at bounding box center [156, 311] width 42 height 14
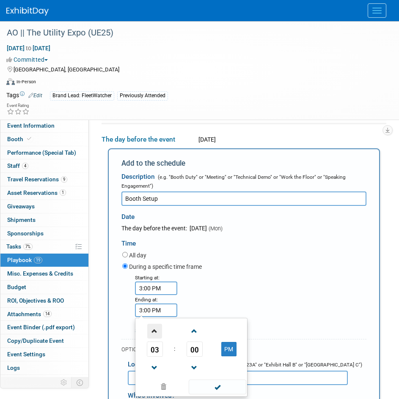
click at [154, 334] on span at bounding box center [154, 331] width 15 height 15
click at [155, 334] on span at bounding box center [154, 331] width 15 height 15
type input "5:00 PM"
click at [263, 286] on div "Starting at: 3:00 PM Ending at: 5:00 PM 05 : 00 PM 12 01 02 03 04 05 06 07 08 0…" at bounding box center [244, 304] width 257 height 62
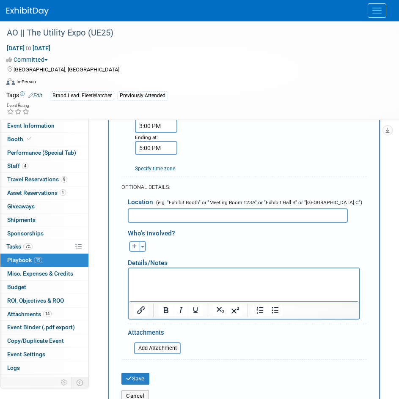
scroll to position [308, 0]
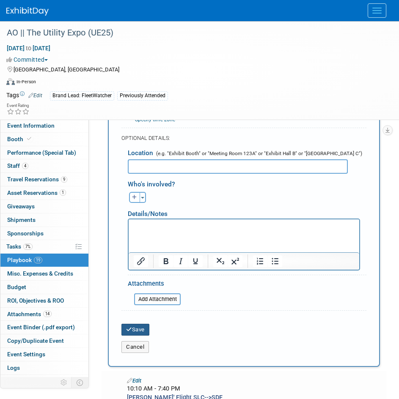
click at [139, 332] on button "Save" at bounding box center [135, 330] width 28 height 12
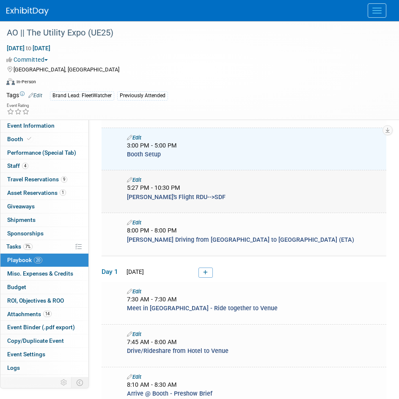
scroll to position [141, 0]
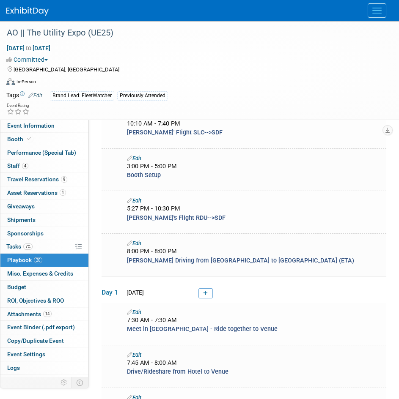
click at [138, 158] on link "Edit" at bounding box center [134, 158] width 14 height 6
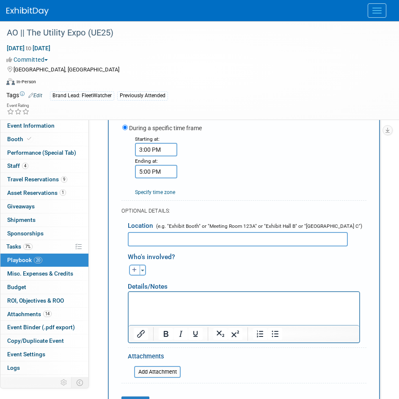
scroll to position [359, 0]
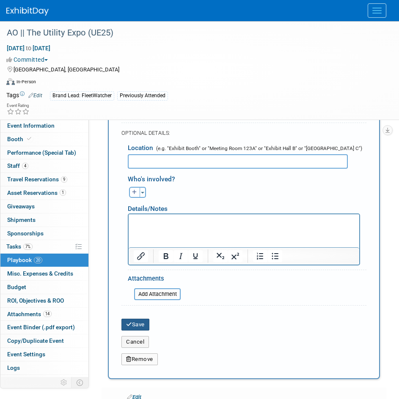
type input "Booth Setup (Collin. [GEOGRAPHIC_DATA]. [PERSON_NAME])"
click at [143, 328] on button "Save" at bounding box center [135, 325] width 28 height 12
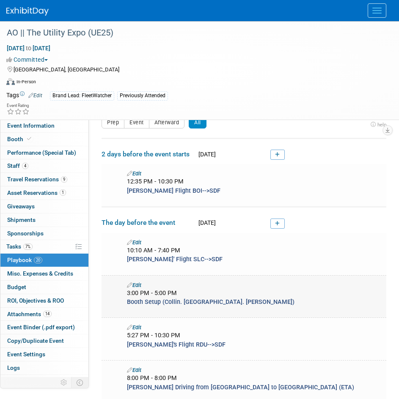
scroll to position [56, 0]
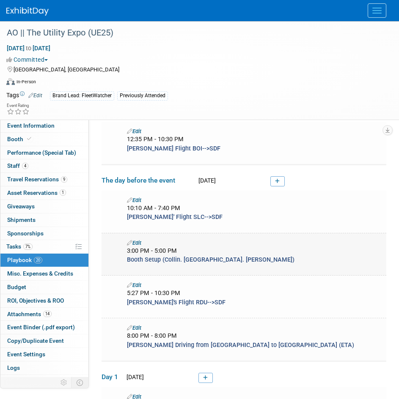
click at [138, 242] on link "Edit" at bounding box center [134, 243] width 14 height 6
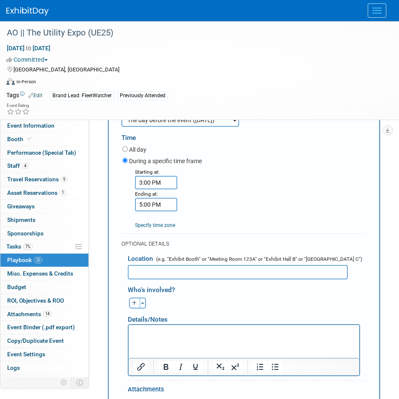
scroll to position [190, 0]
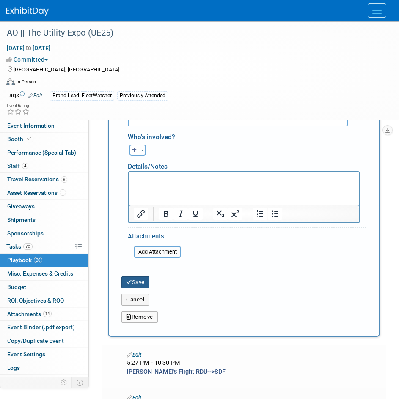
click at [141, 279] on button "Save" at bounding box center [135, 283] width 28 height 12
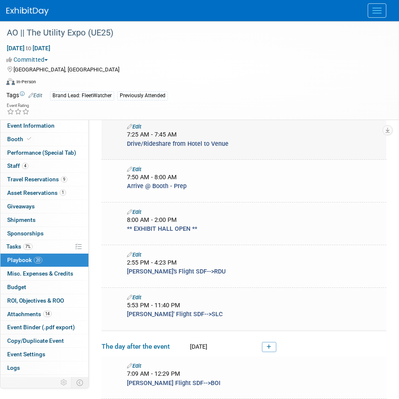
scroll to position [682, 0]
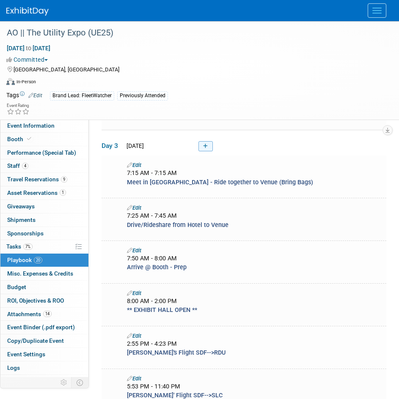
click at [206, 144] on icon at bounding box center [205, 146] width 5 height 5
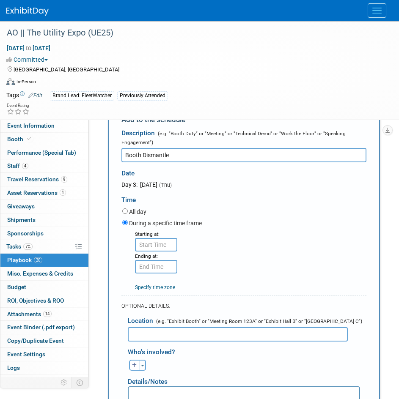
scroll to position [769, 0]
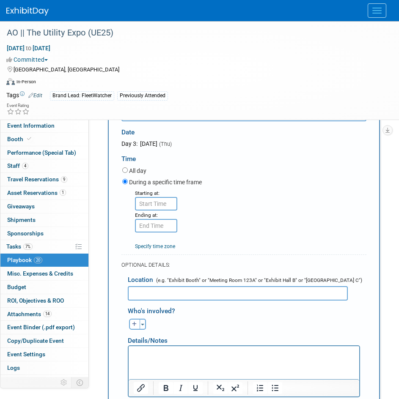
type input "Booth Dismantle"
click at [167, 203] on input "8:00 AM" at bounding box center [156, 204] width 42 height 14
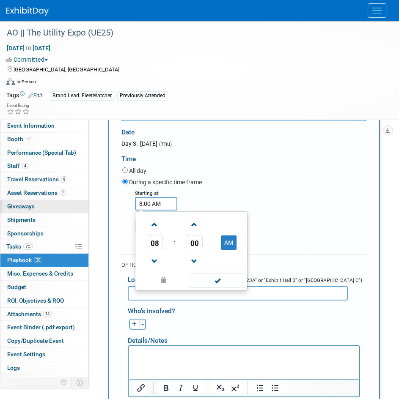
drag, startPoint x: 165, startPoint y: 204, endPoint x: 13, endPoint y: 210, distance: 152.4
click at [13, 210] on div "Event Information Event Info Booth Booth Performance (Special Tab) Performance …" at bounding box center [199, 37] width 399 height 1571
type input "2:00 PM"
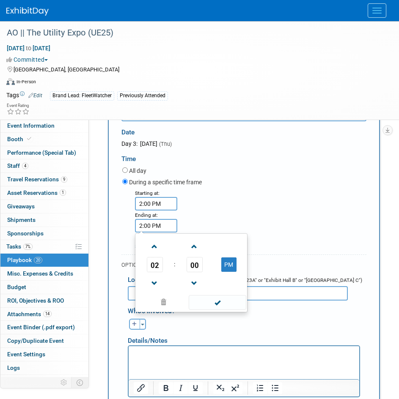
click at [195, 267] on span "00" at bounding box center [195, 264] width 16 height 15
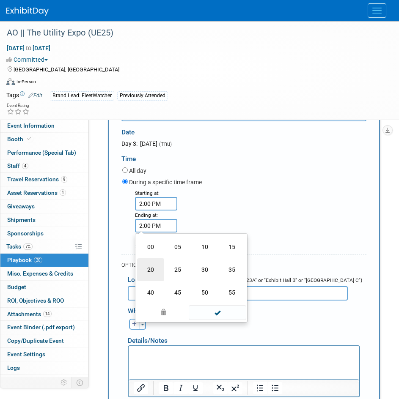
click at [150, 268] on td "20" at bounding box center [150, 270] width 27 height 23
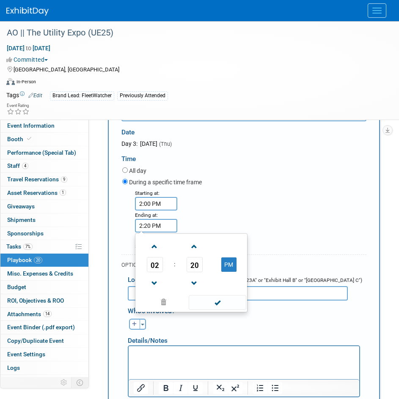
click at [200, 302] on span at bounding box center [217, 302] width 57 height 15
click at [152, 228] on input "2:20 PM" at bounding box center [156, 226] width 42 height 14
click at [193, 266] on span "20" at bounding box center [195, 264] width 16 height 15
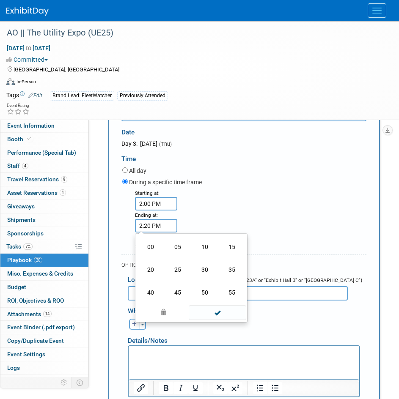
click at [195, 269] on td "30" at bounding box center [204, 270] width 27 height 23
type input "2:30 PM"
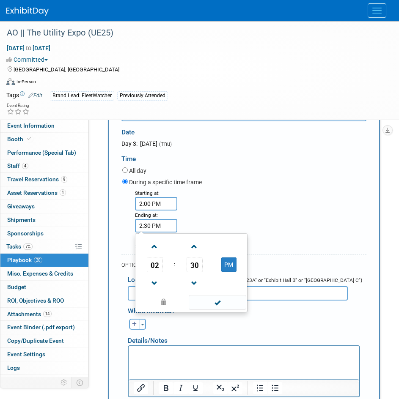
click at [214, 300] on span at bounding box center [217, 302] width 57 height 15
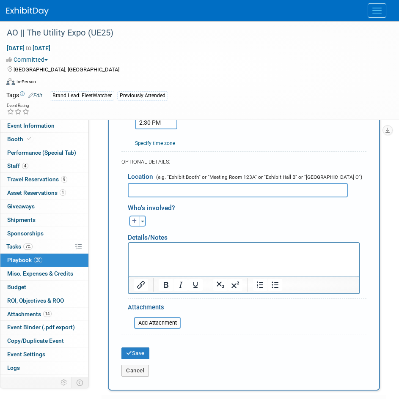
scroll to position [896, 0]
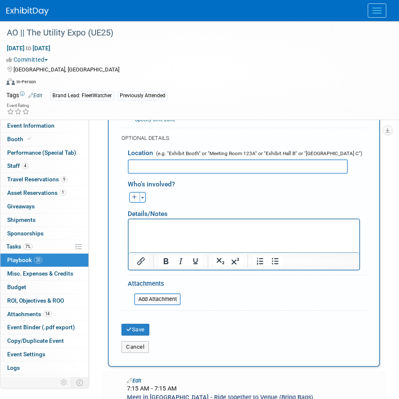
click at [137, 336] on div "Cancel" at bounding box center [244, 344] width 258 height 17
click at [138, 332] on button "Save" at bounding box center [135, 330] width 28 height 12
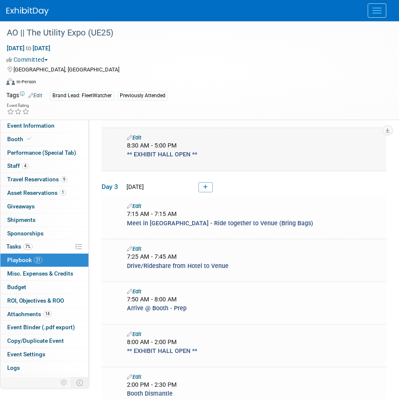
scroll to position [640, 0]
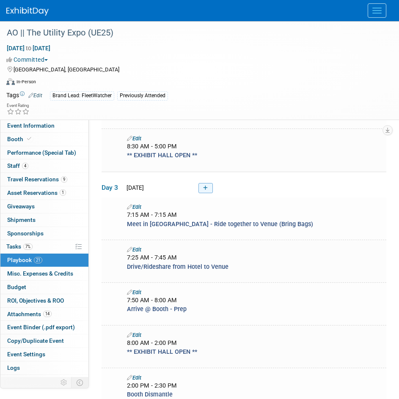
click at [200, 186] on link at bounding box center [205, 188] width 14 height 10
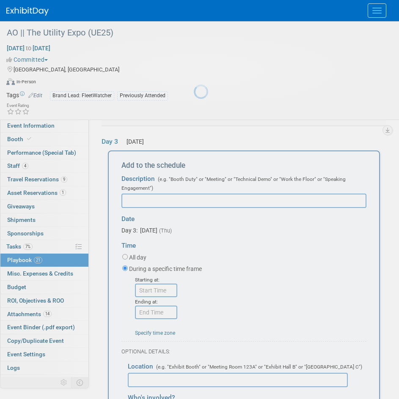
scroll to position [0, 0]
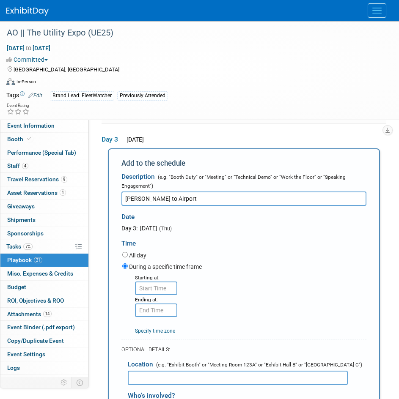
type input "[PERSON_NAME] to Airport"
click at [170, 291] on input "8:00 AM" at bounding box center [156, 289] width 42 height 14
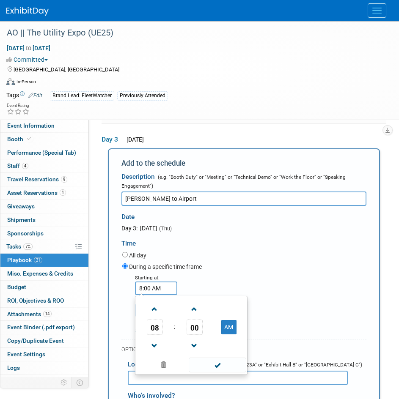
drag, startPoint x: 171, startPoint y: 285, endPoint x: 147, endPoint y: 285, distance: 23.3
click at [121, 285] on div "Starting at: 8:00 AM 08 : 00 AM 12 01 02 03 04 05 06 07 08 09 10 11 00 05 10 15…" at bounding box center [244, 304] width 257 height 62
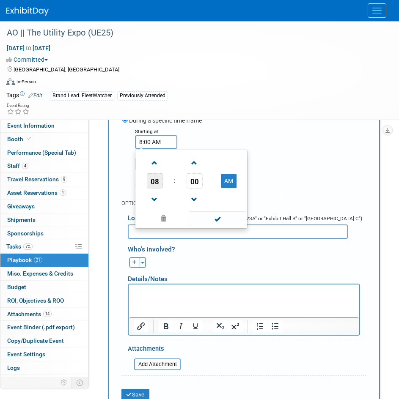
scroll to position [811, 0]
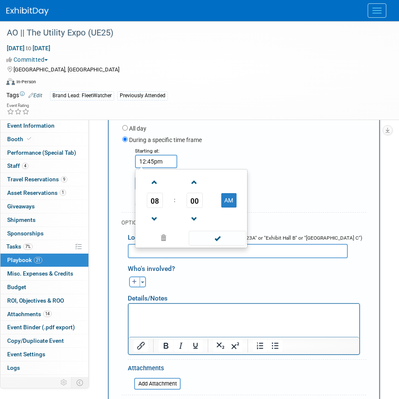
type input "12:45 PM"
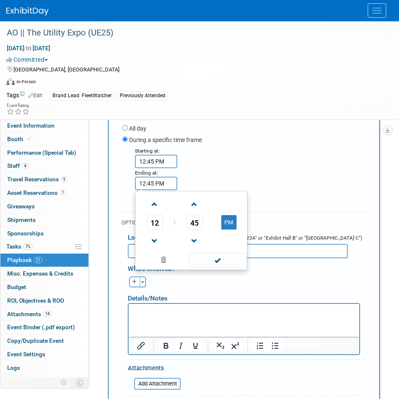
click at [197, 224] on span "45" at bounding box center [195, 222] width 16 height 15
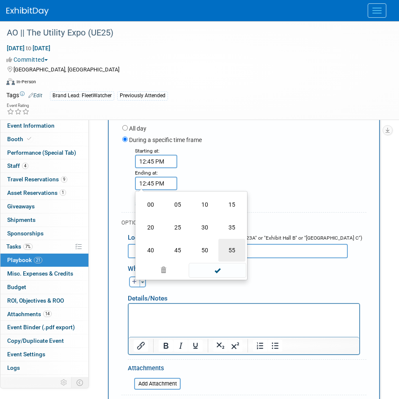
click at [227, 244] on td "55" at bounding box center [231, 250] width 27 height 23
type input "12:55 PM"
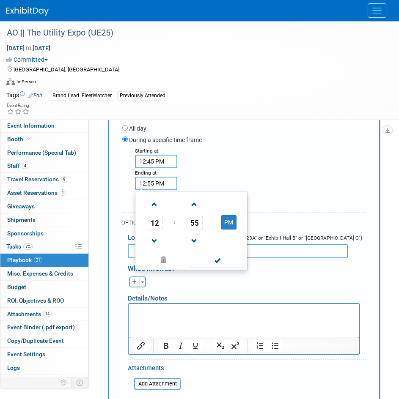
click at [279, 162] on div "Starting at: 12:45 PM Ending at: 12:55 PM 12 : 55 PM 12 01 02 03 04 05 06 07 08…" at bounding box center [244, 177] width 257 height 62
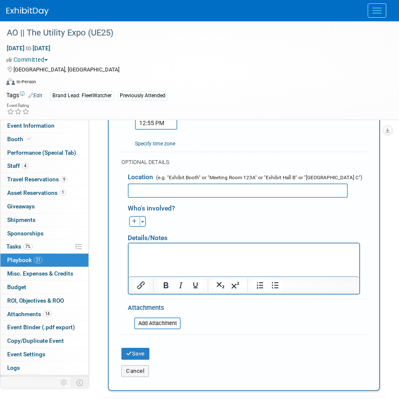
scroll to position [981, 0]
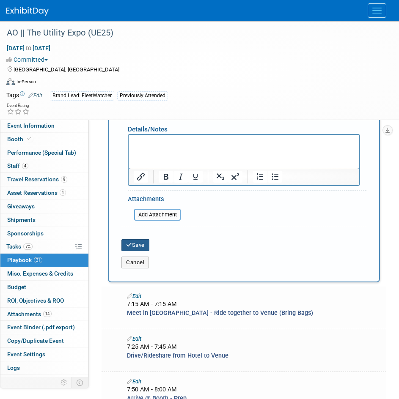
click at [143, 245] on button "Save" at bounding box center [135, 245] width 28 height 12
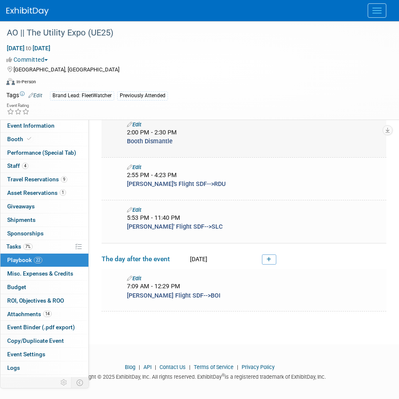
scroll to position [851, 0]
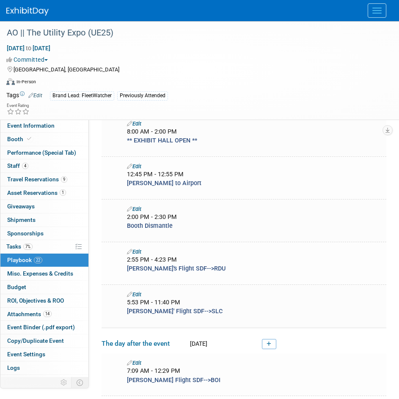
click at [140, 163] on link "Edit" at bounding box center [134, 166] width 14 height 6
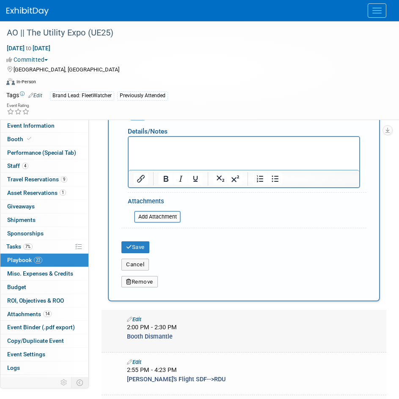
scroll to position [1159, 0]
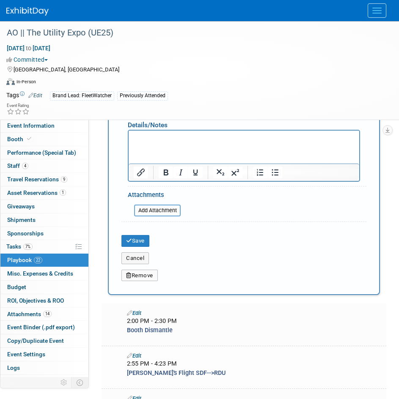
type input "[PERSON_NAME] to Airport"
click at [138, 231] on div "Save" at bounding box center [244, 238] width 258 height 17
click at [138, 235] on button "Save" at bounding box center [135, 241] width 28 height 12
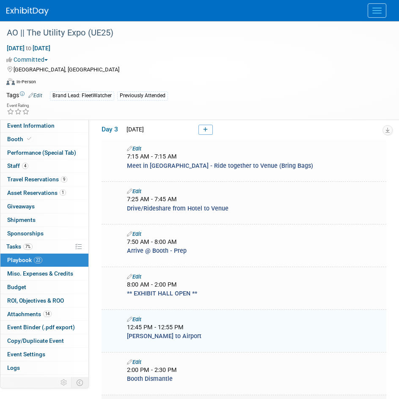
scroll to position [899, 0]
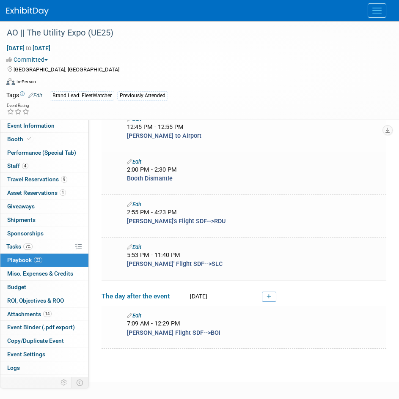
click at [21, 13] on img at bounding box center [27, 11] width 42 height 8
